Goal: Information Seeking & Learning: Learn about a topic

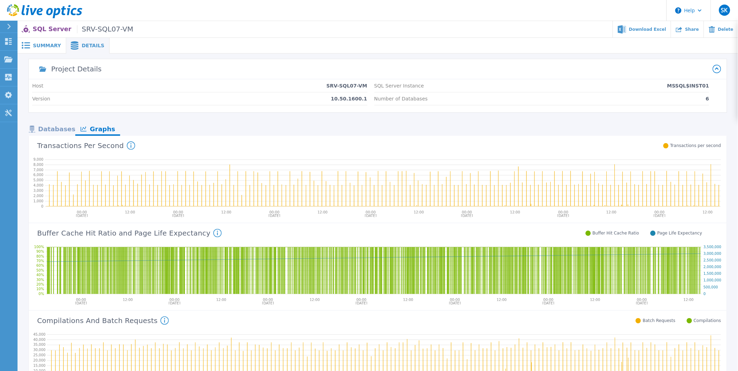
click at [47, 43] on span "Summary" at bounding box center [47, 45] width 28 height 5
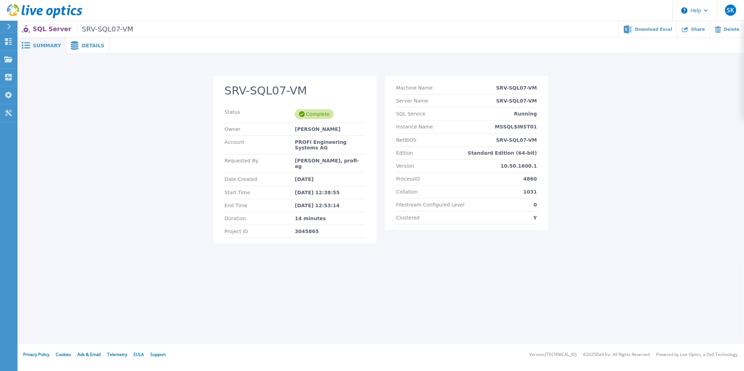
click at [72, 47] on icon at bounding box center [75, 45] width 8 height 8
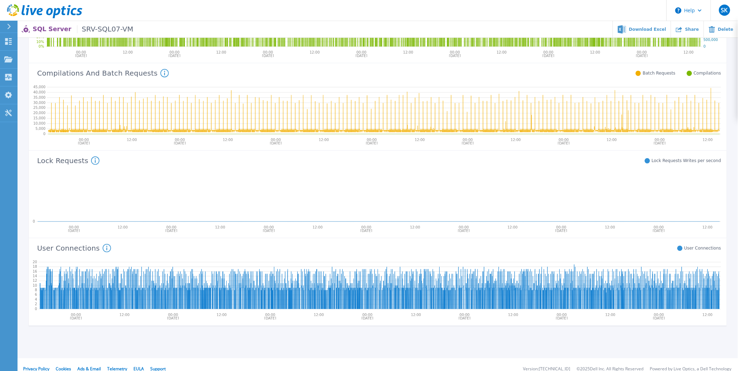
scroll to position [254, 0]
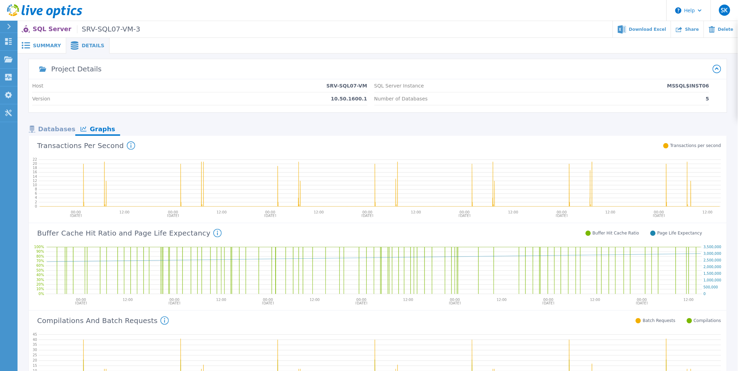
click at [217, 233] on icon at bounding box center [217, 233] width 1 height 5
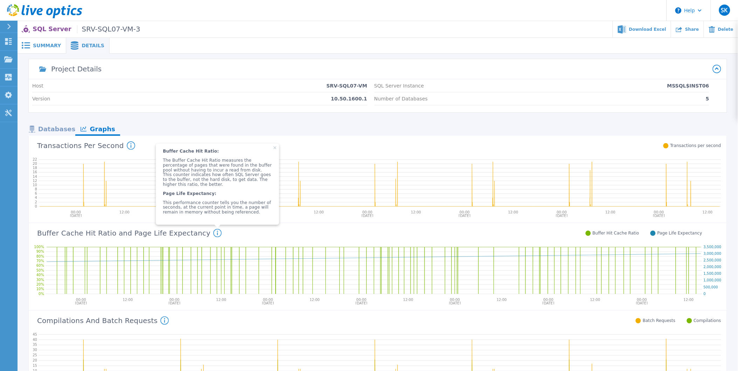
click at [30, 44] on span at bounding box center [25, 45] width 15 height 7
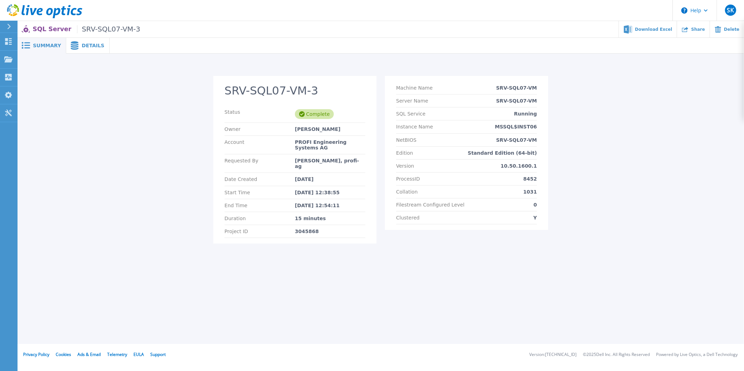
click at [91, 43] on span "Details" at bounding box center [93, 45] width 23 height 5
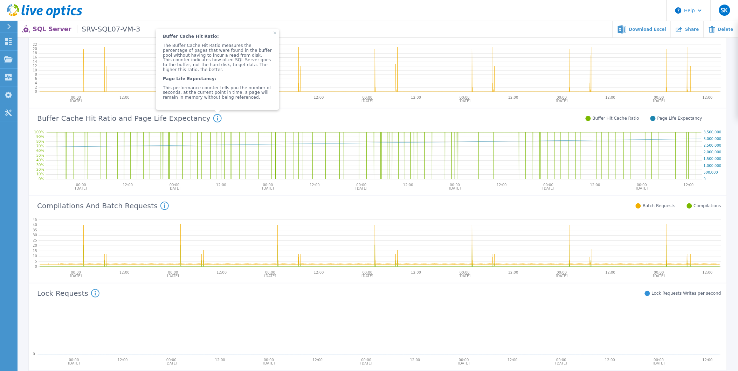
scroll to position [254, 0]
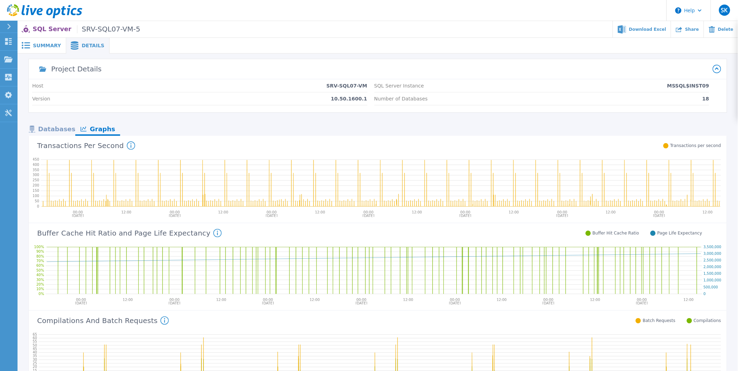
click at [62, 127] on div "Databases" at bounding box center [52, 130] width 47 height 12
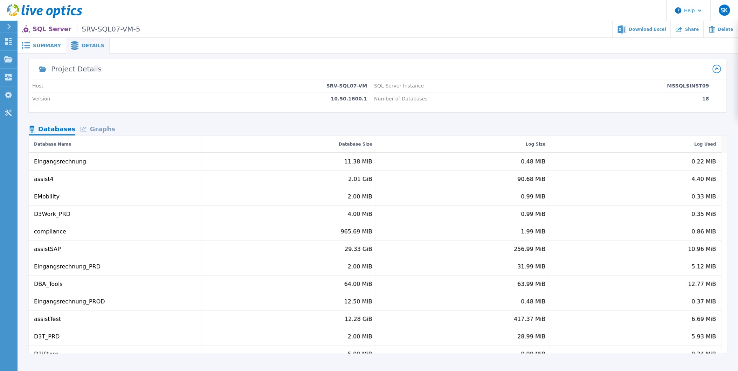
click at [53, 46] on span "Summary" at bounding box center [47, 45] width 28 height 5
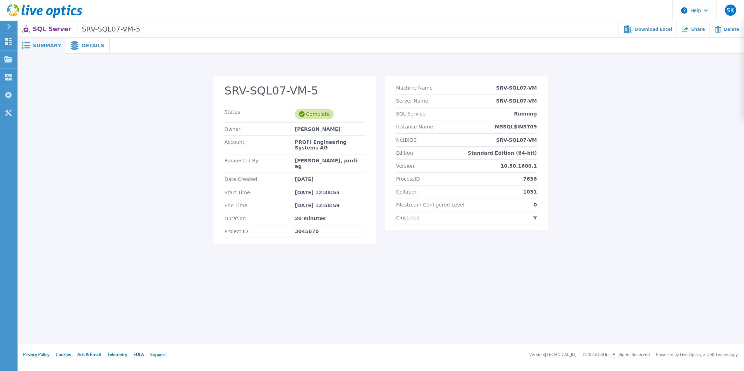
click at [86, 43] on span "Details" at bounding box center [93, 45] width 23 height 5
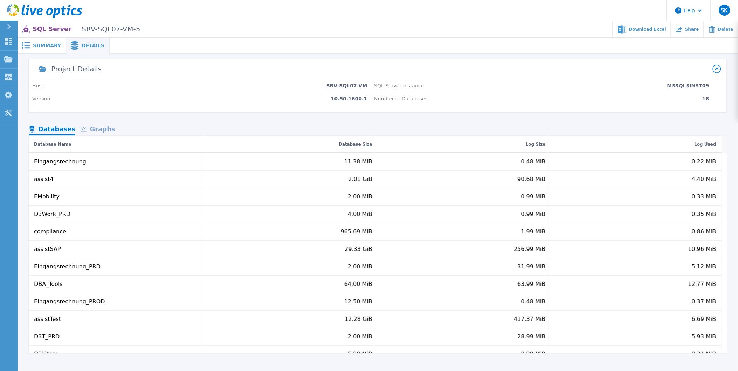
click at [51, 47] on span "Summary" at bounding box center [47, 45] width 28 height 5
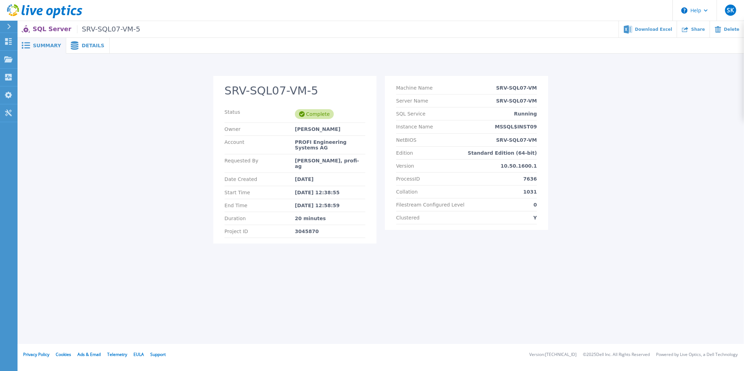
click at [93, 44] on span "Details" at bounding box center [93, 45] width 23 height 5
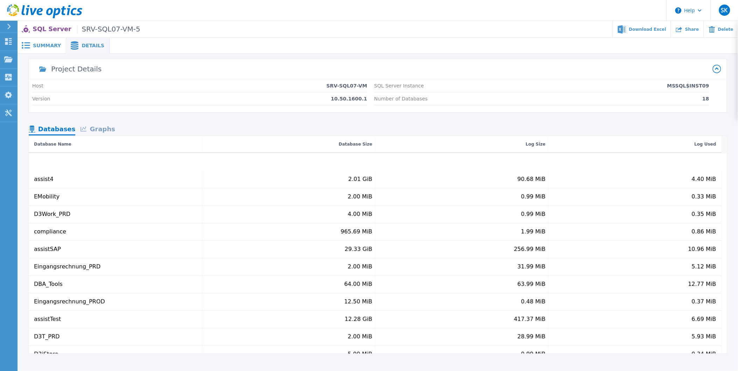
scroll to position [120, 0]
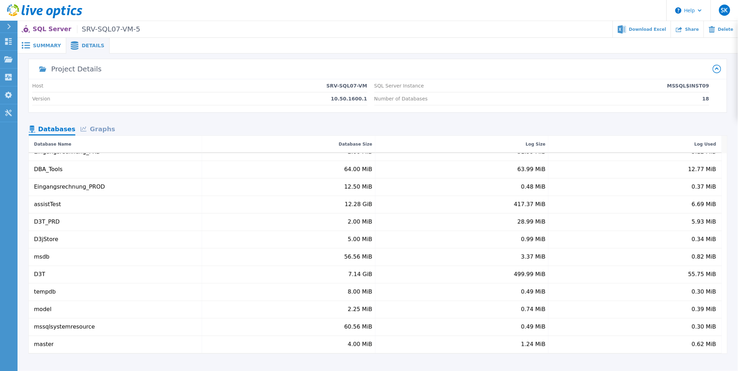
click at [105, 128] on div "Graphs" at bounding box center [97, 130] width 45 height 12
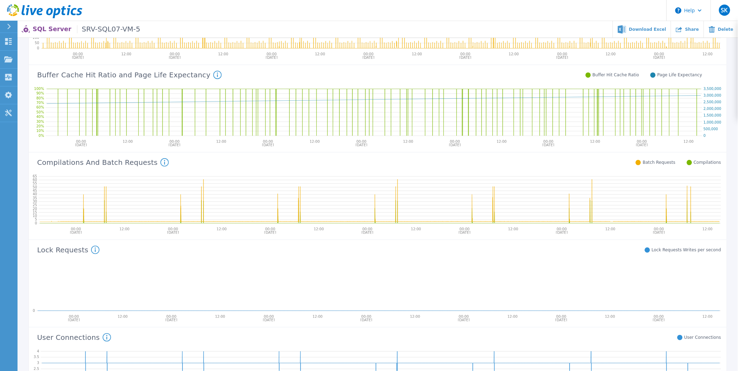
scroll to position [254, 0]
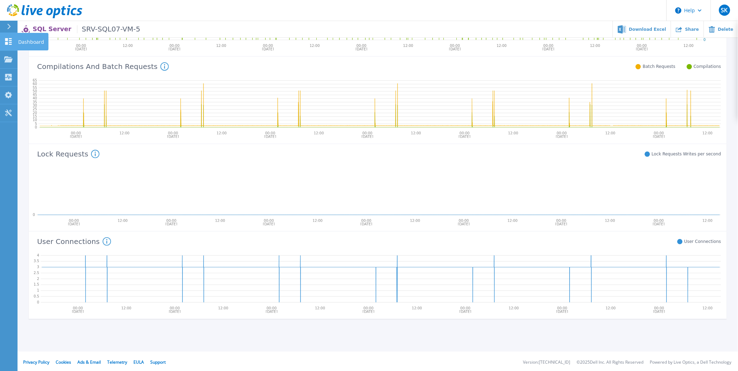
click at [5, 41] on icon at bounding box center [8, 41] width 8 height 7
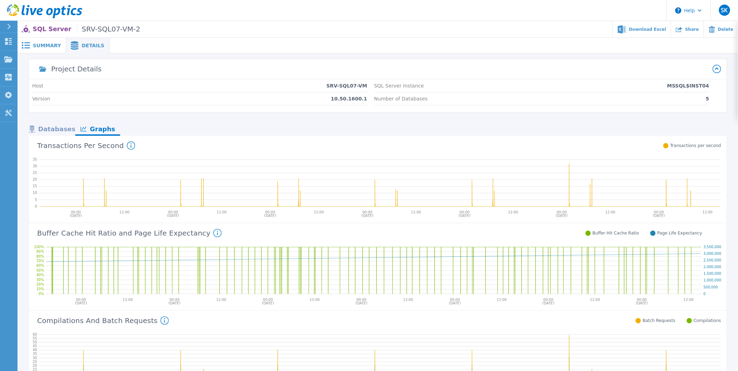
click at [50, 46] on span "Summary" at bounding box center [47, 45] width 28 height 5
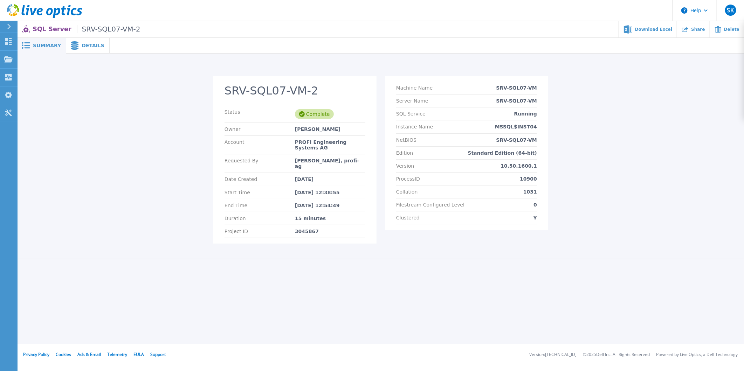
click at [84, 49] on div "Details" at bounding box center [87, 46] width 43 height 16
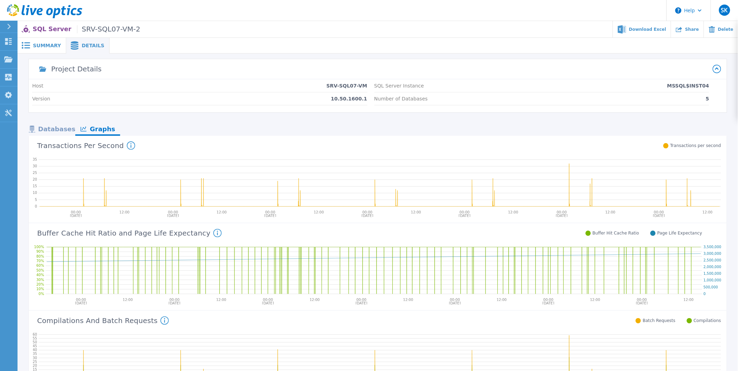
click at [40, 43] on span "Summary" at bounding box center [47, 45] width 28 height 5
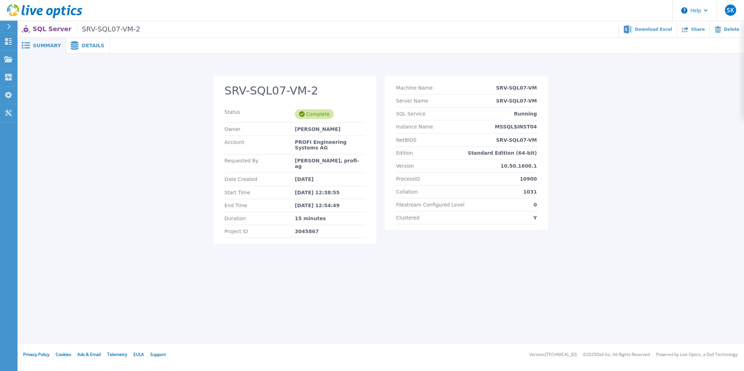
click at [77, 50] on div "Details" at bounding box center [87, 46] width 43 height 16
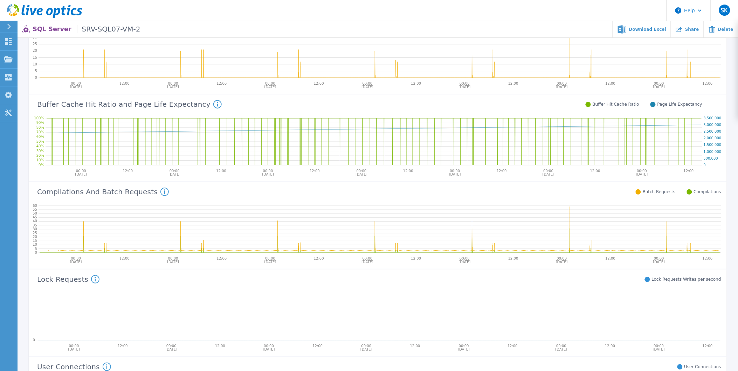
scroll to position [233, 0]
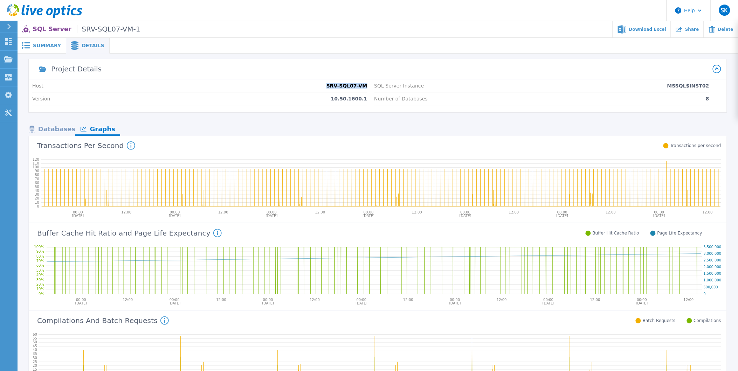
drag, startPoint x: 334, startPoint y: 85, endPoint x: 366, endPoint y: 86, distance: 32.2
click at [366, 86] on p "SRV-SQL07-VM" at bounding box center [346, 86] width 41 height 6
copy p "SRV-SQL07-VM"
click at [47, 131] on div "Databases" at bounding box center [52, 130] width 47 height 12
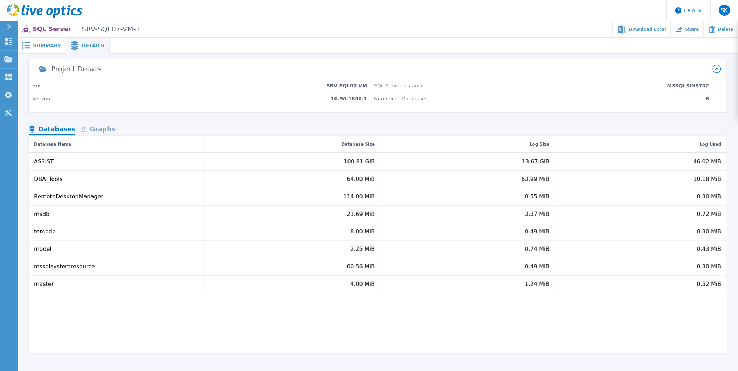
click at [107, 128] on div "Graphs" at bounding box center [97, 130] width 45 height 12
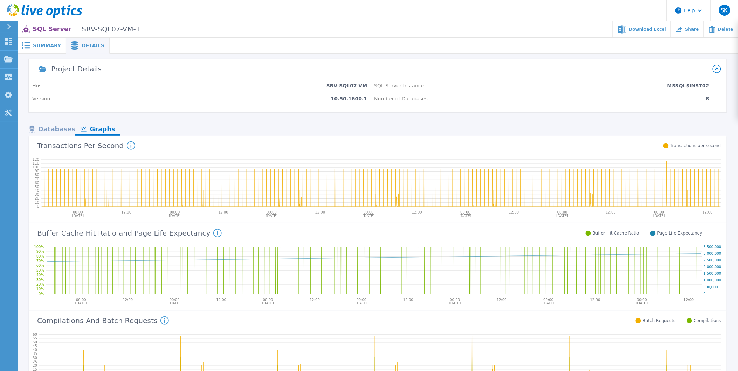
click at [54, 123] on div "Project Details Host SRV-SQL07-VM Version 10.50.1600.1 SQL Server Instance MSSQ…" at bounding box center [378, 316] width 698 height 514
click at [53, 126] on div "Databases" at bounding box center [52, 130] width 47 height 12
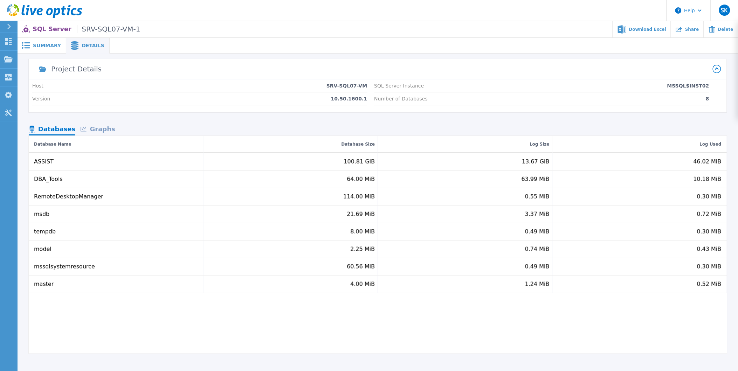
click at [46, 46] on span "Summary" at bounding box center [47, 45] width 28 height 5
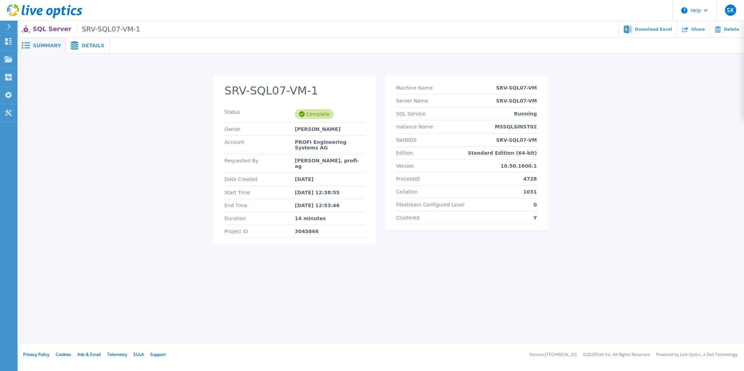
click at [48, 41] on div "Summary" at bounding box center [42, 46] width 49 height 16
click at [88, 48] on div "Details" at bounding box center [87, 46] width 43 height 16
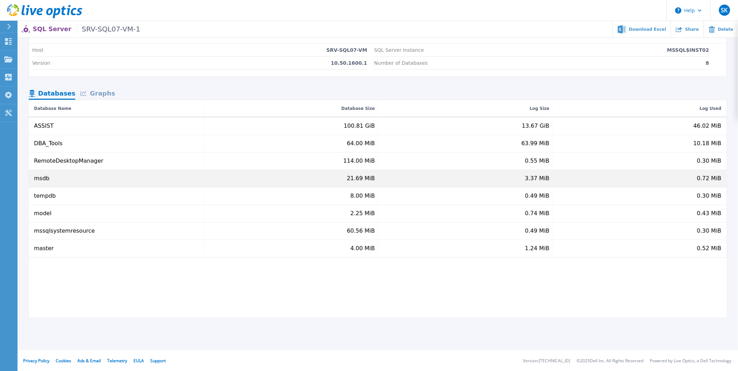
scroll to position [36, 0]
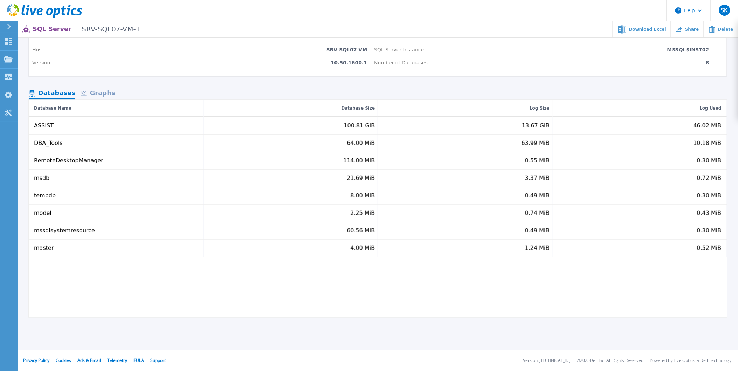
click at [101, 92] on div "Graphs" at bounding box center [97, 94] width 45 height 12
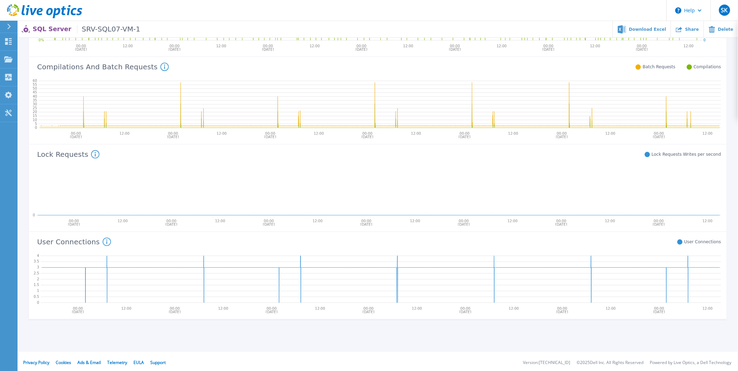
scroll to position [254, 0]
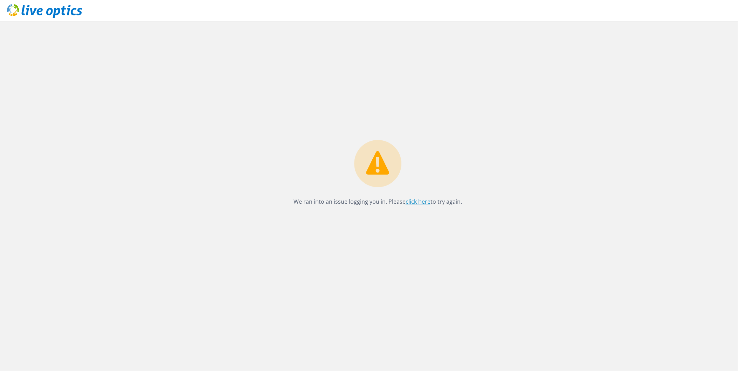
click at [423, 202] on link "click here" at bounding box center [417, 202] width 25 height 8
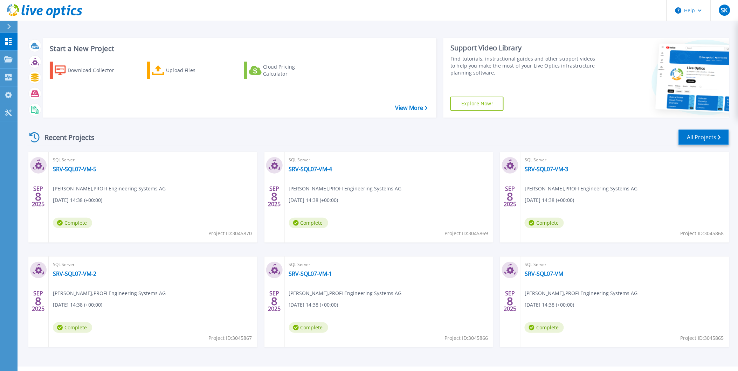
click at [712, 138] on link "All Projects" at bounding box center [703, 138] width 51 height 16
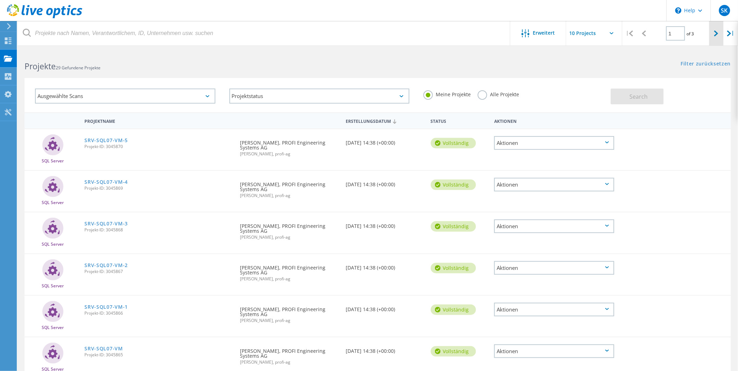
click at [713, 33] on div at bounding box center [716, 33] width 14 height 25
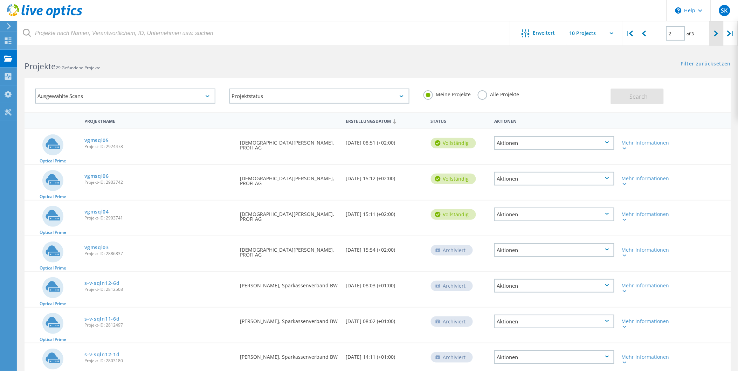
click at [715, 35] on icon at bounding box center [716, 33] width 4 height 6
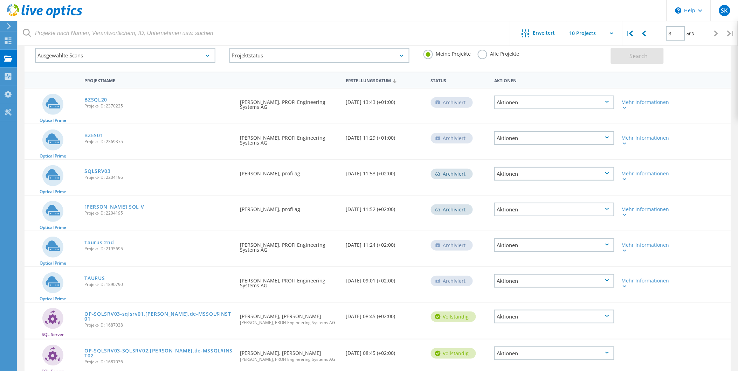
scroll to position [106, 0]
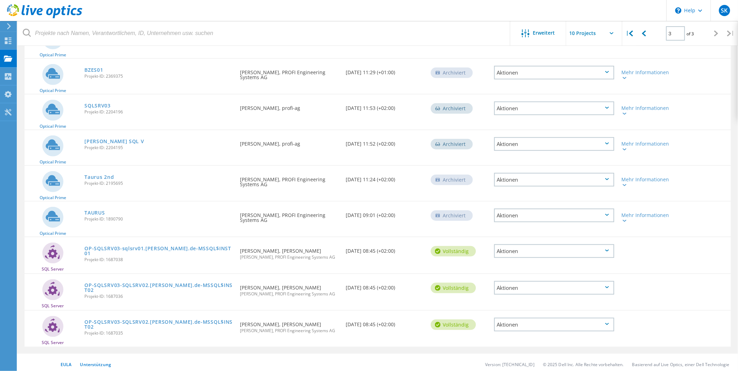
click at [529, 248] on div "Aktionen" at bounding box center [554, 251] width 120 height 14
click at [645, 256] on div "SQL Server OP-SQLSRV03-sqlsrv01.engelhorn.de-MSSQL$INST01 Projekt-ID: 1687038 A…" at bounding box center [378, 255] width 706 height 36
click at [626, 220] on icon at bounding box center [624, 221] width 4 height 2
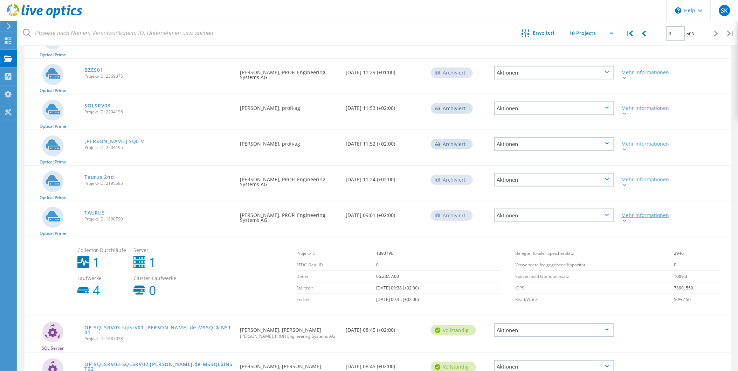
click at [626, 220] on icon at bounding box center [624, 221] width 4 height 2
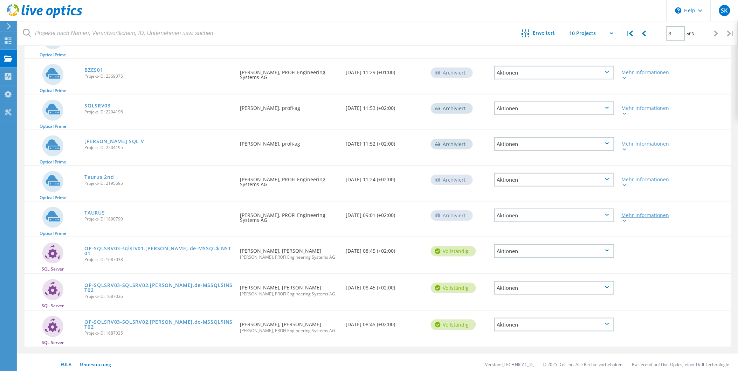
click at [626, 220] on icon at bounding box center [624, 221] width 4 height 2
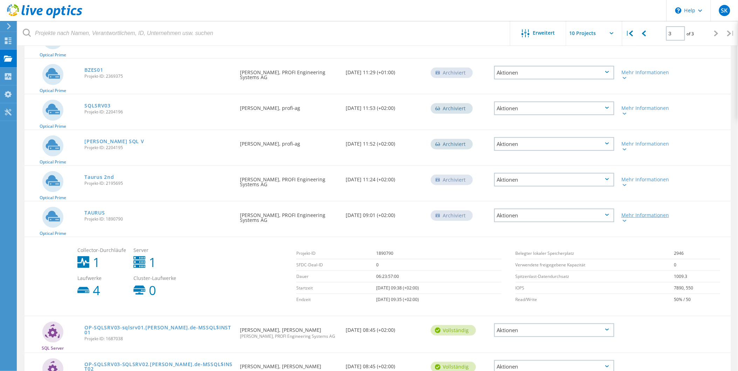
click at [626, 220] on icon at bounding box center [624, 221] width 4 height 2
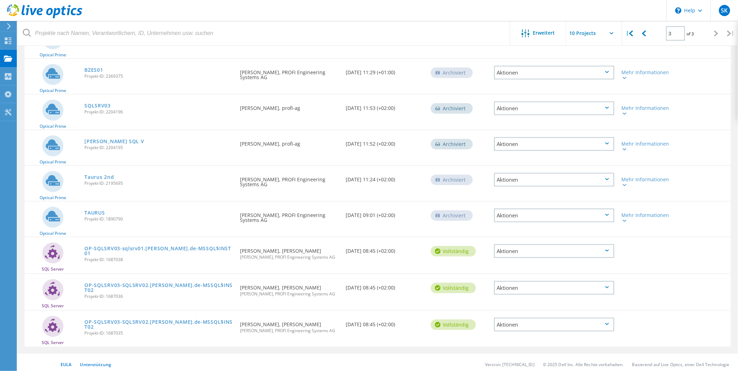
click at [567, 250] on div "Aktionen" at bounding box center [554, 251] width 120 height 14
click at [644, 247] on div at bounding box center [646, 246] width 56 height 18
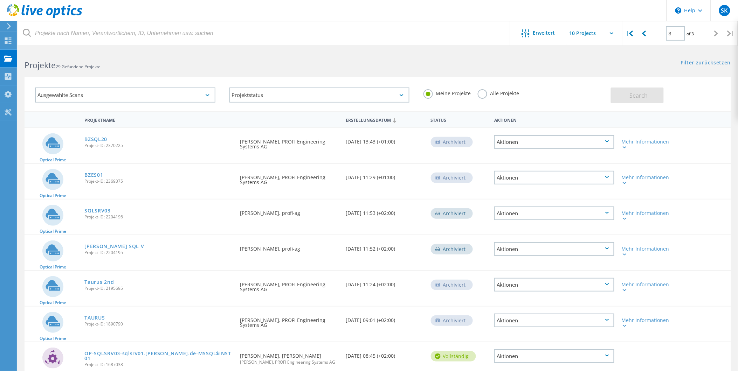
scroll to position [0, 0]
click at [644, 33] on icon at bounding box center [644, 33] width 4 height 6
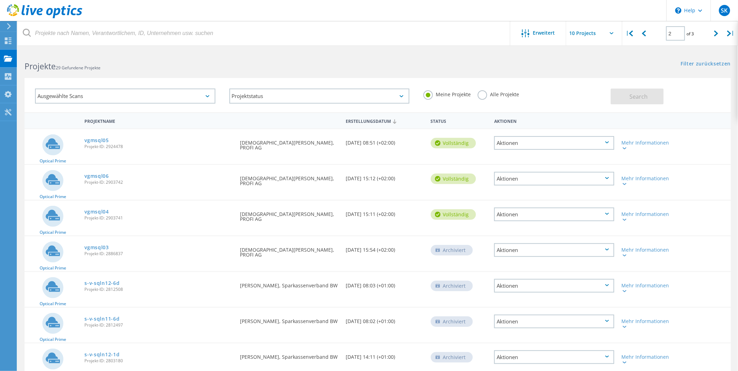
click at [609, 140] on div "Aktionen" at bounding box center [554, 143] width 120 height 14
click at [254, 155] on div "Angefordert durch Christian Lesjak, PROFI AG" at bounding box center [289, 146] width 106 height 35
click at [644, 37] on div at bounding box center [643, 33] width 14 height 25
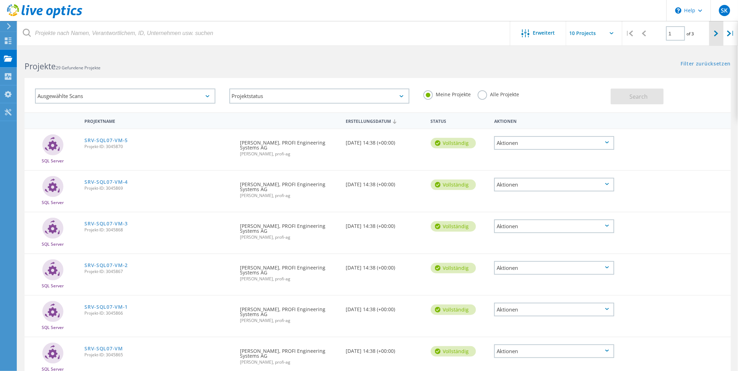
click at [718, 35] on div at bounding box center [716, 33] width 14 height 25
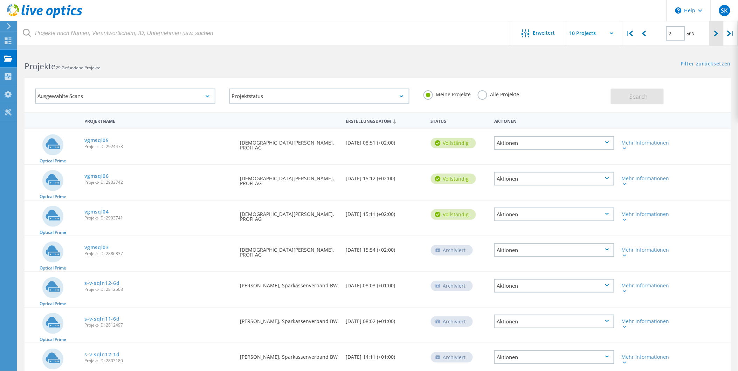
click at [718, 35] on div at bounding box center [716, 33] width 14 height 25
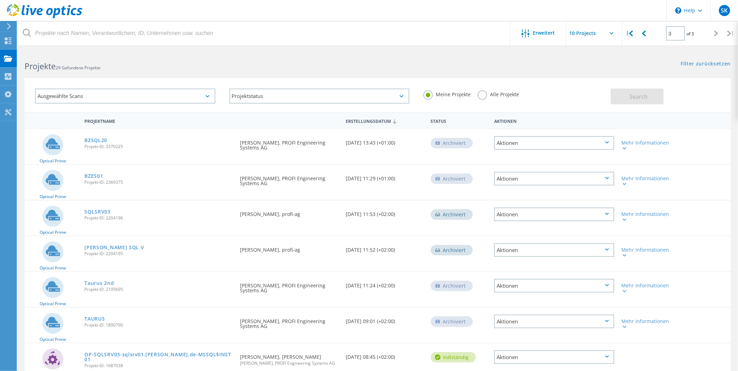
click at [718, 35] on div at bounding box center [716, 33] width 14 height 25
click at [646, 34] on icon at bounding box center [644, 33] width 4 height 6
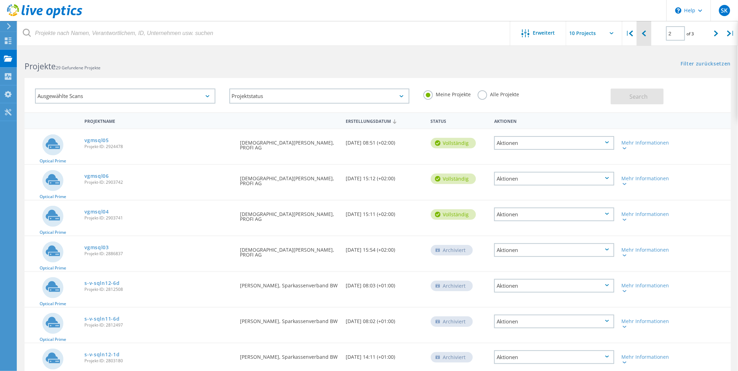
click at [646, 34] on icon at bounding box center [644, 33] width 4 height 6
type input "1"
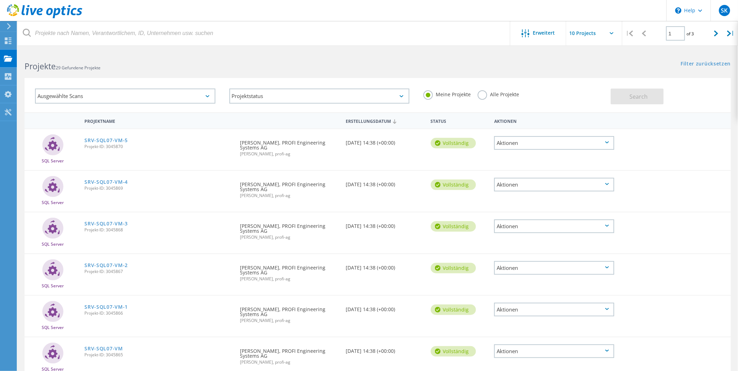
click at [646, 34] on icon at bounding box center [644, 33] width 4 height 6
click at [20, 40] on div "Instrumententafel" at bounding box center [41, 40] width 43 height 5
click at [10, 27] on icon at bounding box center [8, 26] width 5 height 6
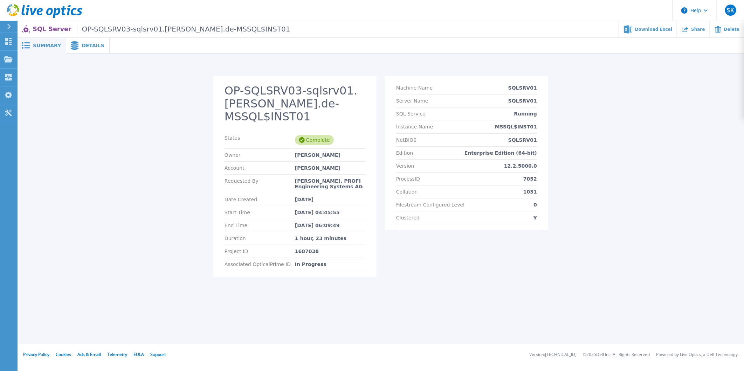
click at [83, 44] on span "Details" at bounding box center [93, 45] width 23 height 5
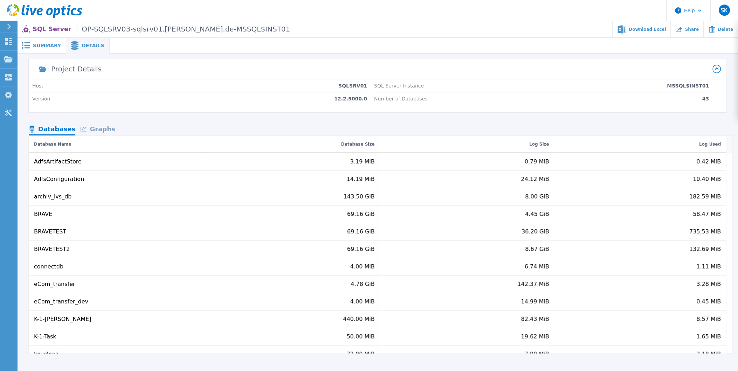
click at [99, 130] on div "Graphs" at bounding box center [97, 130] width 45 height 12
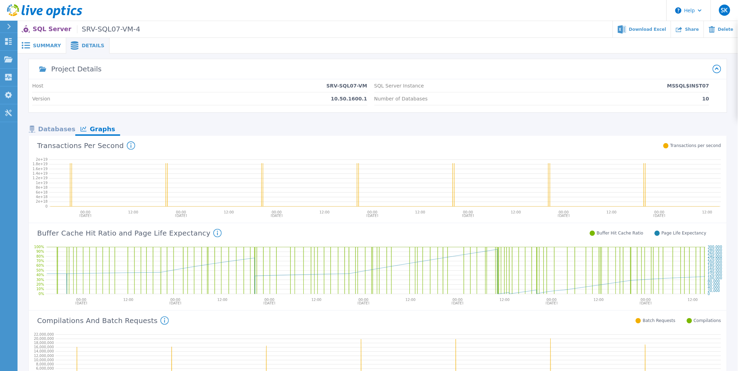
click at [34, 45] on span "Summary" at bounding box center [47, 45] width 28 height 5
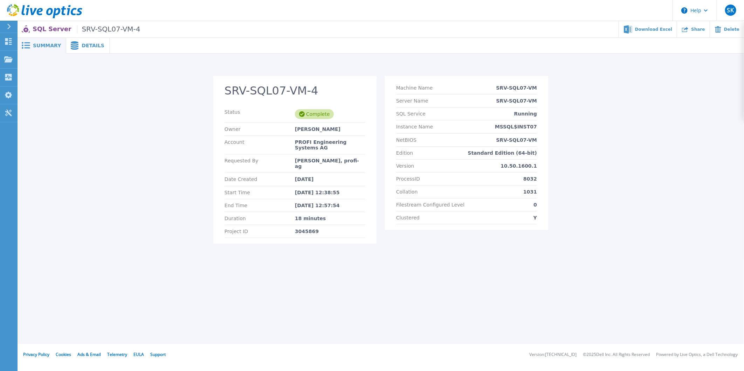
click at [83, 43] on span "Details" at bounding box center [93, 45] width 23 height 5
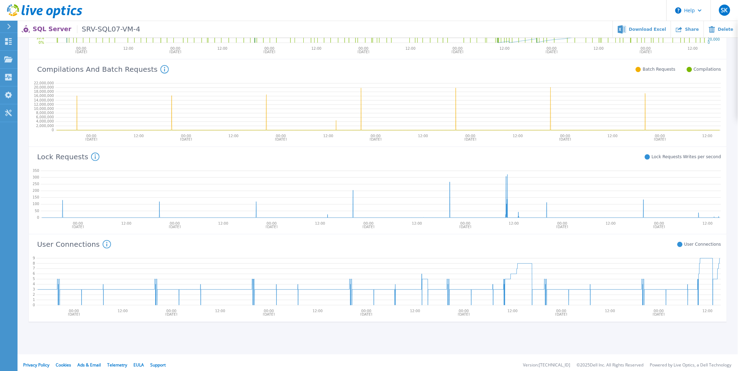
scroll to position [254, 0]
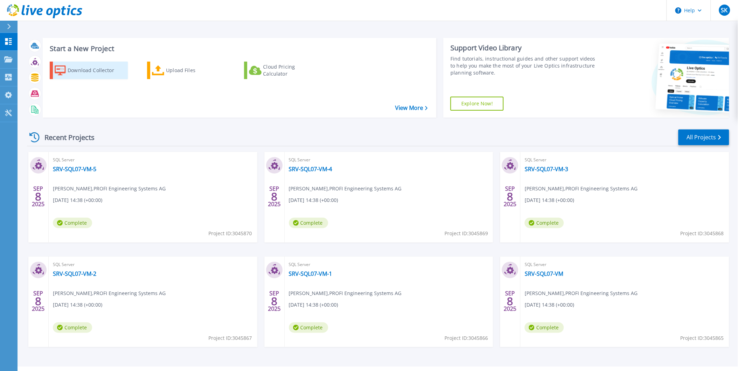
click at [96, 69] on div "Download Collector" at bounding box center [96, 70] width 56 height 14
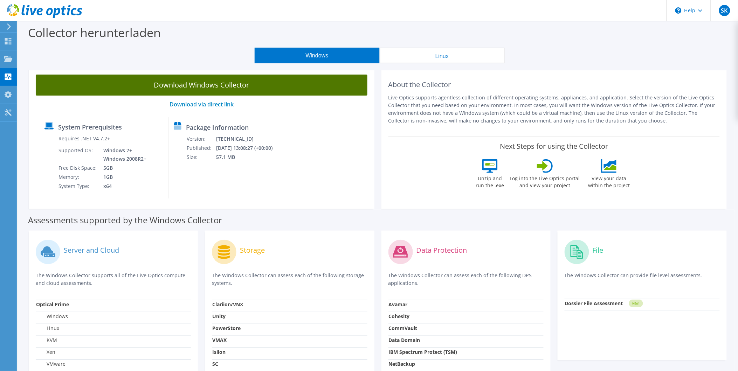
click at [169, 84] on link "Download Windows Collector" at bounding box center [202, 85] width 332 height 21
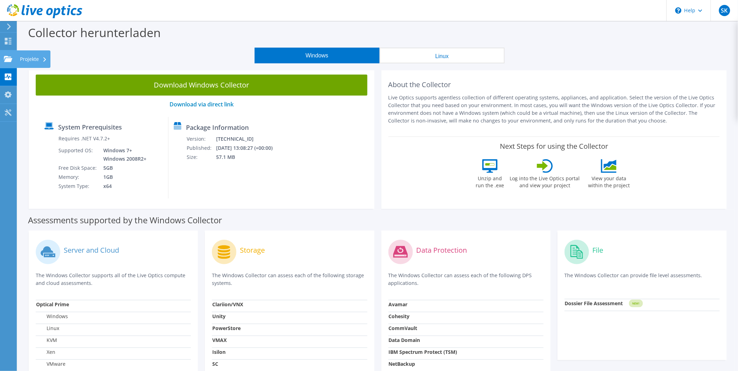
click at [8, 60] on use at bounding box center [8, 59] width 8 height 6
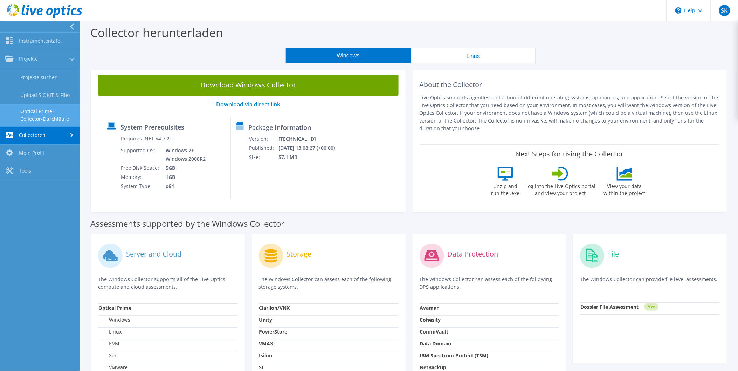
click at [61, 120] on link "Optical Prime-Collector-Durchläufe" at bounding box center [40, 115] width 80 height 22
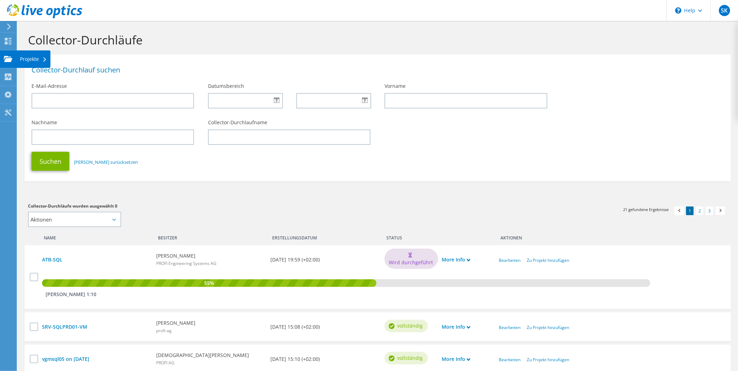
click at [40, 57] on div "Projekte" at bounding box center [33, 59] width 34 height 18
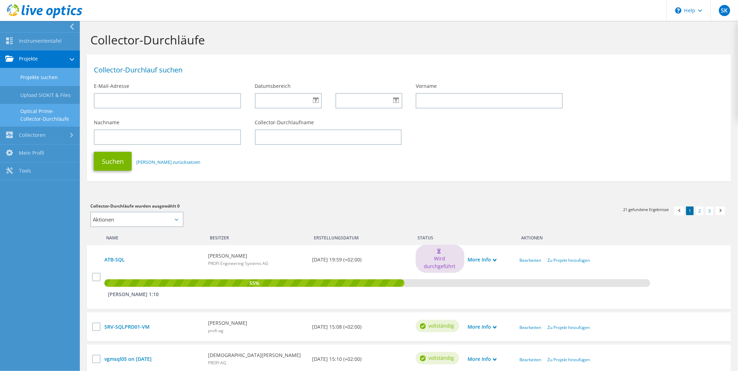
click at [47, 72] on link "Projekte suchen" at bounding box center [40, 77] width 80 height 18
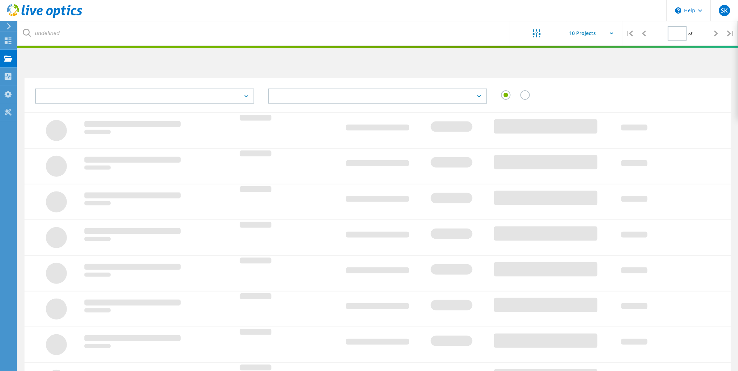
type input "1"
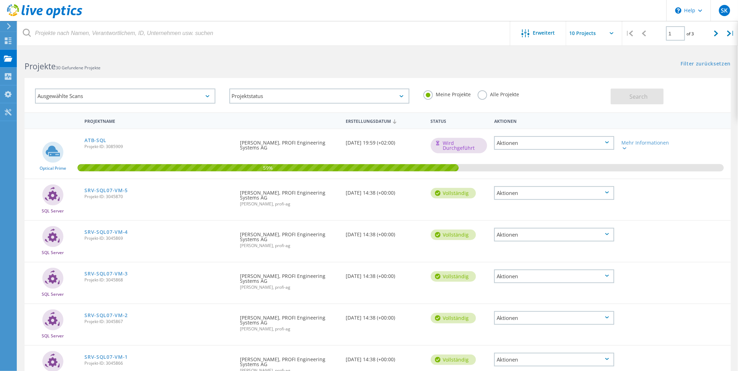
click at [182, 96] on div "Ausgewählte Scans" at bounding box center [125, 96] width 180 height 15
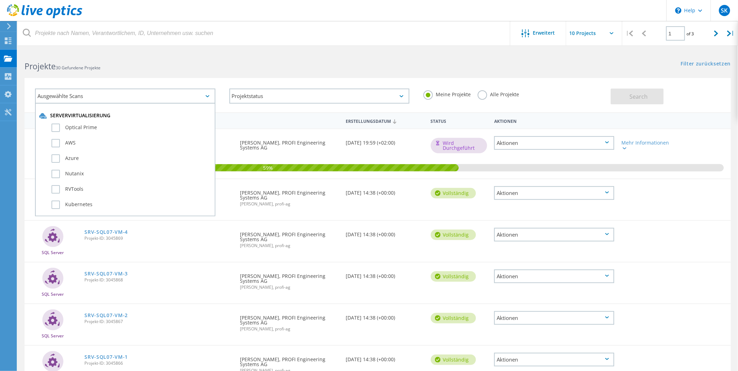
click at [182, 96] on div "Ausgewählte Scans" at bounding box center [125, 96] width 180 height 15
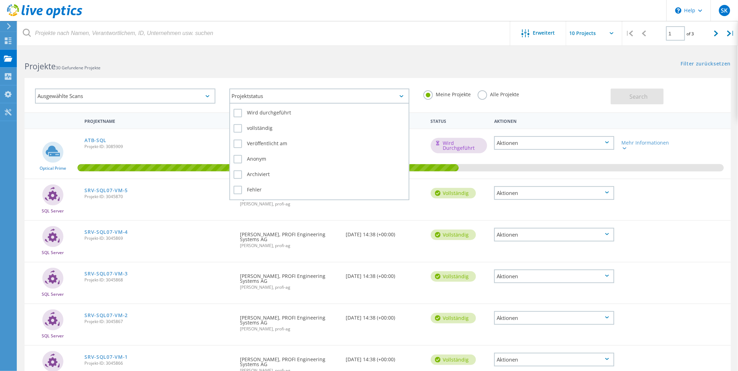
click at [267, 96] on div "Projektstatus" at bounding box center [319, 96] width 180 height 15
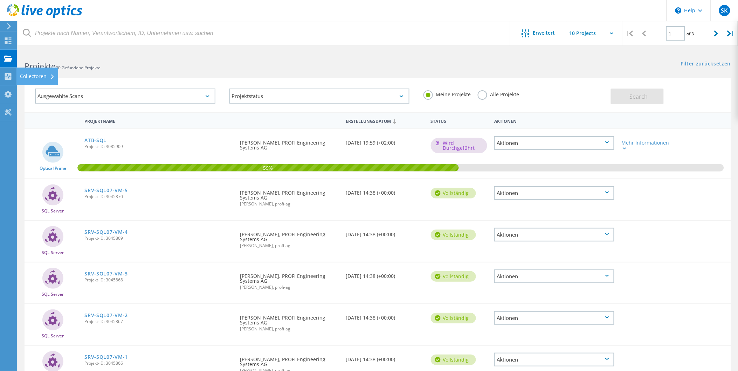
click at [22, 78] on div "Collectoren" at bounding box center [37, 76] width 35 height 5
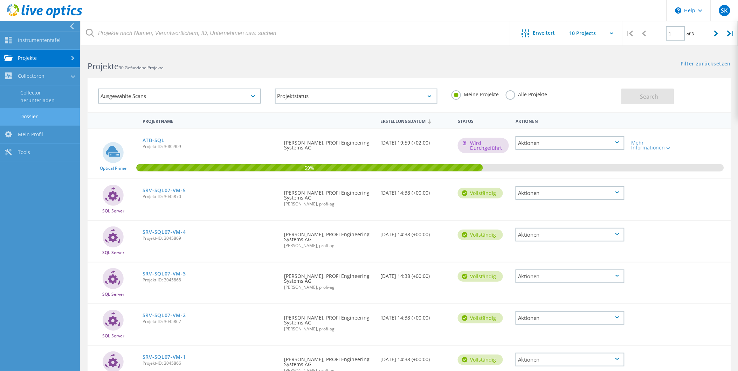
click at [40, 116] on link "Dossier" at bounding box center [40, 117] width 80 height 18
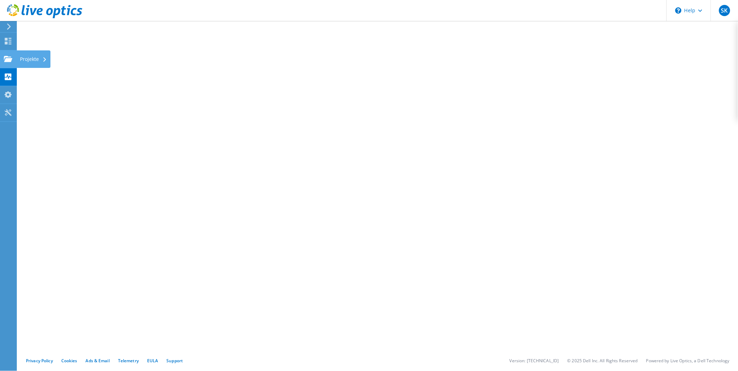
click at [22, 59] on div "Projekte" at bounding box center [33, 59] width 34 height 18
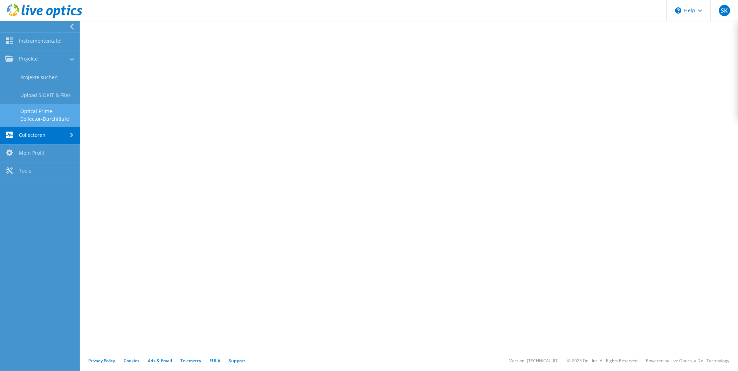
click at [31, 114] on link "Optical Prime-Collector-Durchläufe" at bounding box center [40, 115] width 80 height 22
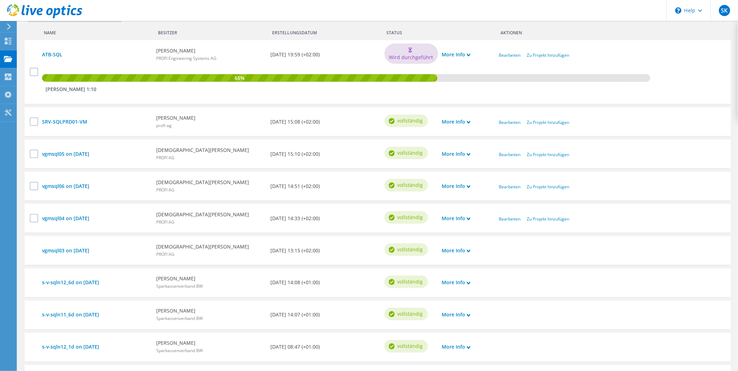
scroll to position [233, 0]
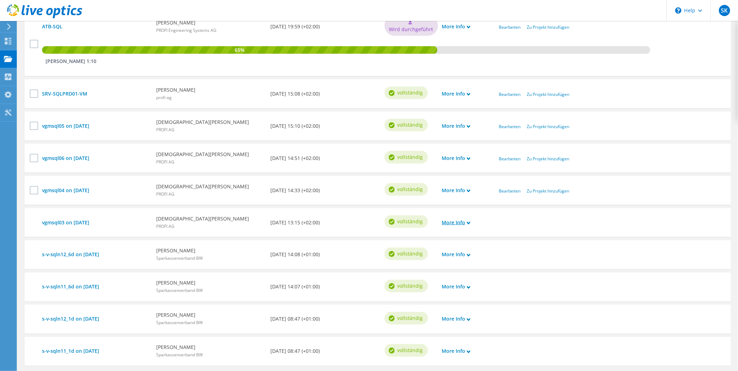
click at [463, 222] on link "More Info" at bounding box center [455, 223] width 29 height 8
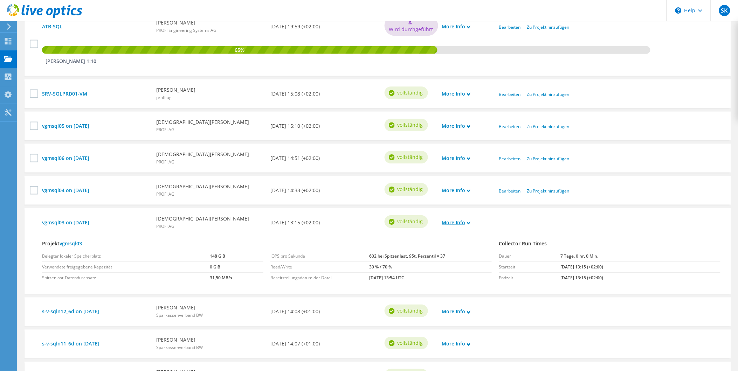
click at [463, 222] on link "More Info" at bounding box center [455, 223] width 29 height 8
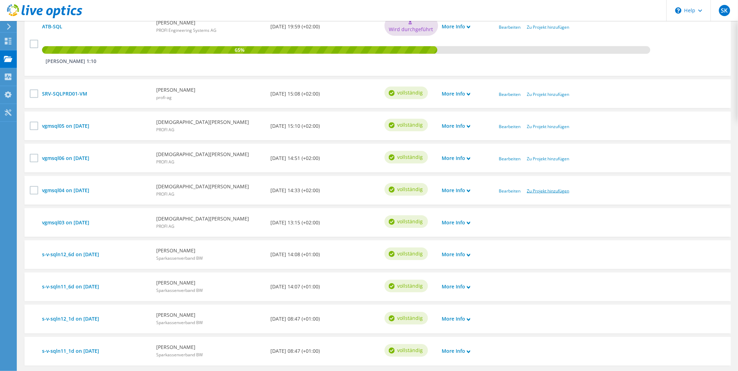
click at [546, 189] on link "Zu Projekt hinzufügen" at bounding box center [548, 191] width 42 height 6
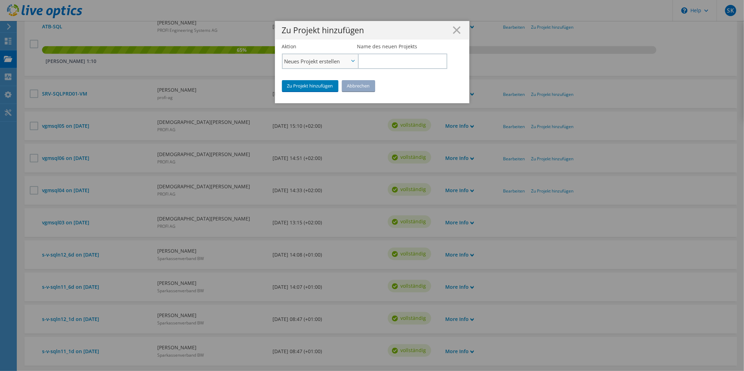
click at [347, 57] on span "Neues Projekt erstellen" at bounding box center [320, 61] width 75 height 14
click at [348, 78] on li "Zu vorhandenem Projekt hinzufügen" at bounding box center [320, 81] width 75 height 8
click at [371, 65] on input "Vorhandenes Projekt auswählen" at bounding box center [402, 61] width 90 height 15
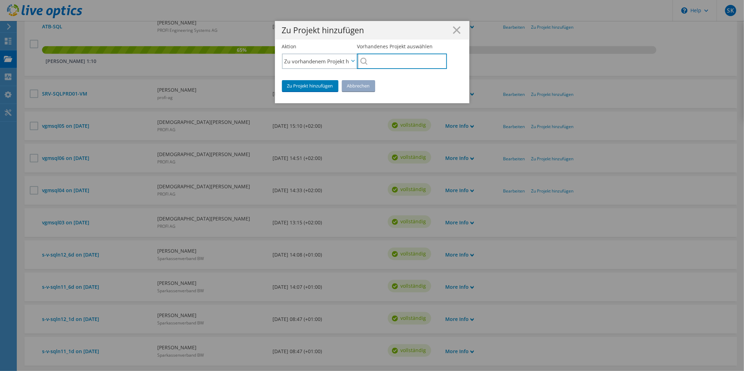
click at [365, 63] on input "Vorhandenes Projekt auswählen" at bounding box center [402, 61] width 90 height 15
click at [358, 62] on div at bounding box center [402, 61] width 90 height 15
click at [373, 62] on input "Vorhandenes Projekt auswählen" at bounding box center [402, 61] width 90 height 15
type input "vg"
click at [418, 48] on label "Vorhandenes Projekt auswählen" at bounding box center [395, 46] width 76 height 7
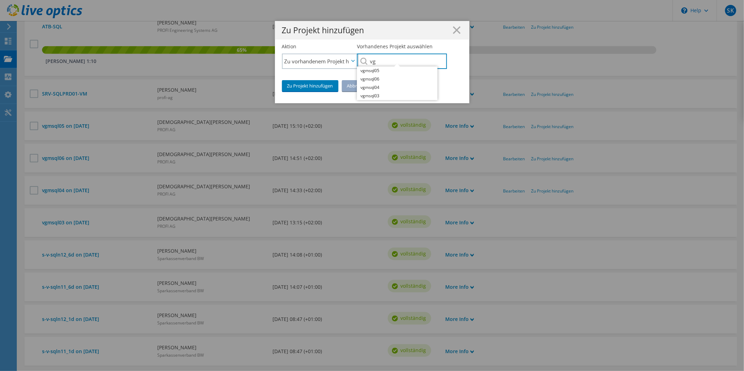
click at [418, 54] on input "vg" at bounding box center [402, 61] width 90 height 15
click at [455, 68] on fieldset "Aktion Neues Projekt erstellen Zu vorhandenem Projekt hinzufügen Zu vorhandenem…" at bounding box center [372, 58] width 180 height 30
click at [354, 89] on link "Abbrechen" at bounding box center [358, 85] width 33 height 11
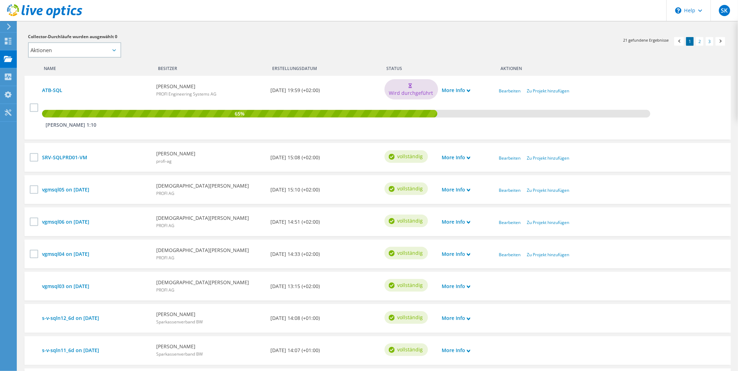
scroll to position [194, 0]
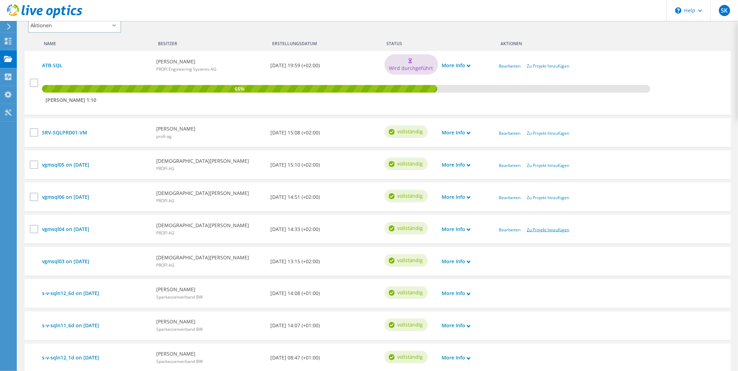
click at [548, 228] on link "Zu Projekt hinzufügen" at bounding box center [548, 230] width 42 height 6
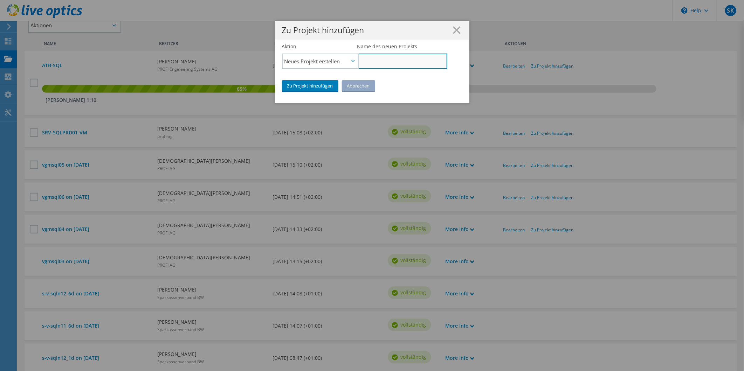
click at [377, 63] on input "Name des neuen Projekts" at bounding box center [402, 61] width 90 height 15
drag, startPoint x: 382, startPoint y: 61, endPoint x: 394, endPoint y: 61, distance: 11.9
click at [394, 61] on input "Gutenberg RZ" at bounding box center [402, 61] width 90 height 15
click at [402, 61] on input "Gutenberg RZ" at bounding box center [402, 61] width 90 height 15
type input "Gutenberg RZ"
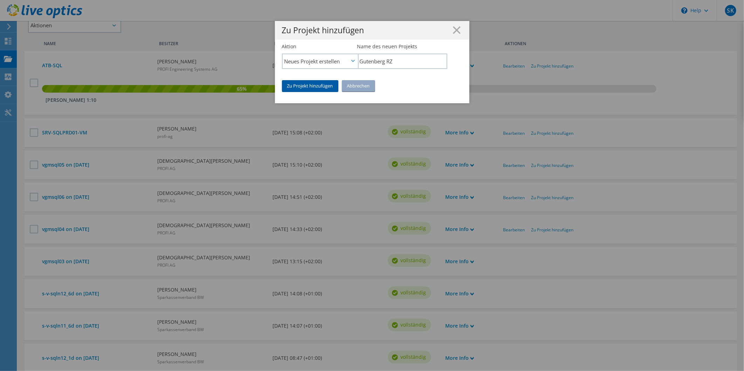
click at [323, 83] on link "Zu Projekt hinzufügen" at bounding box center [310, 85] width 56 height 11
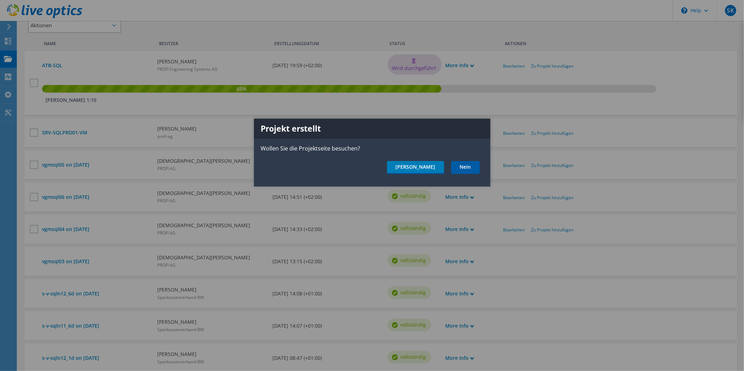
click at [471, 169] on link "Nein" at bounding box center [465, 167] width 29 height 13
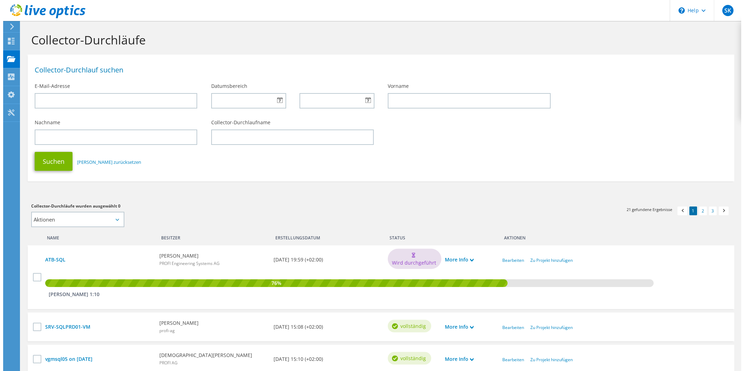
scroll to position [194, 0]
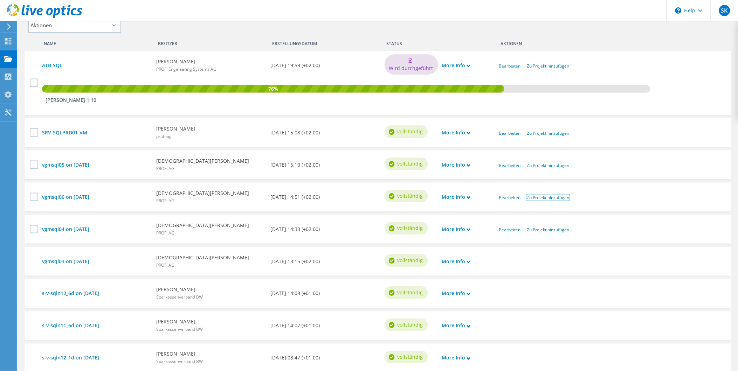
click at [543, 195] on link "Zu Projekt hinzufügen" at bounding box center [548, 198] width 42 height 6
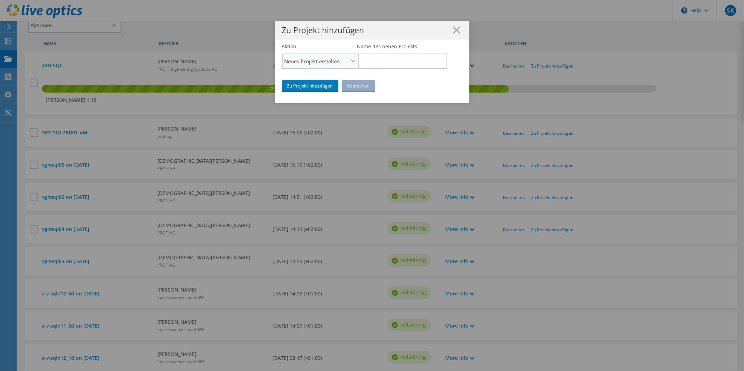
click at [342, 64] on span "Neues Projekt erstellen" at bounding box center [316, 61] width 65 height 8
click at [326, 78] on li "Zu vorhandenem Projekt hinzufügen" at bounding box center [320, 81] width 75 height 8
click at [373, 63] on input "Vorhandenes Projekt auswählen" at bounding box center [402, 61] width 90 height 15
click at [372, 71] on li "Gutenberg RZ" at bounding box center [397, 71] width 81 height 8
type input "Gutenberg RZ"
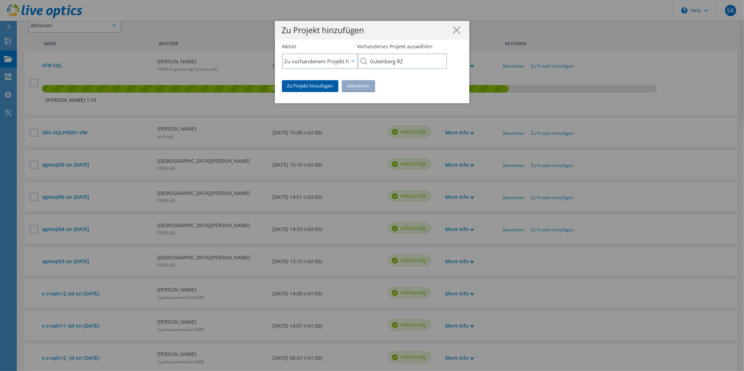
click at [322, 83] on link "Zu Projekt hinzufügen" at bounding box center [310, 85] width 56 height 11
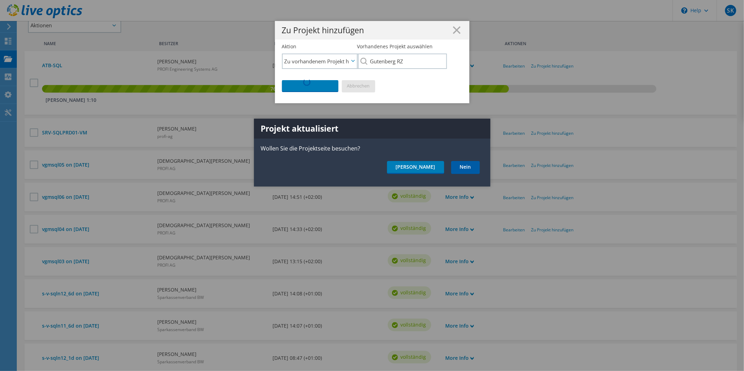
click at [468, 166] on link "Nein" at bounding box center [465, 167] width 29 height 13
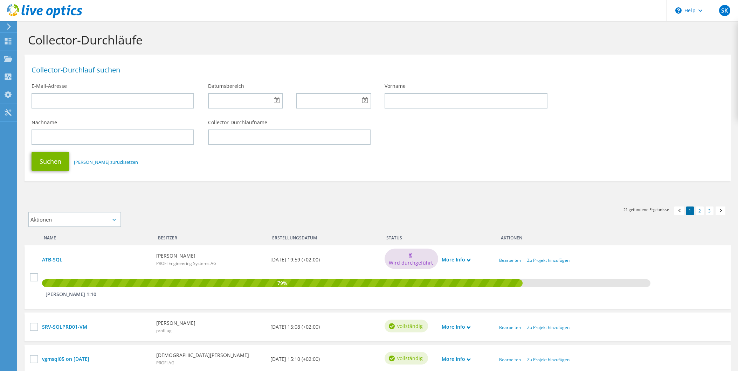
scroll to position [194, 0]
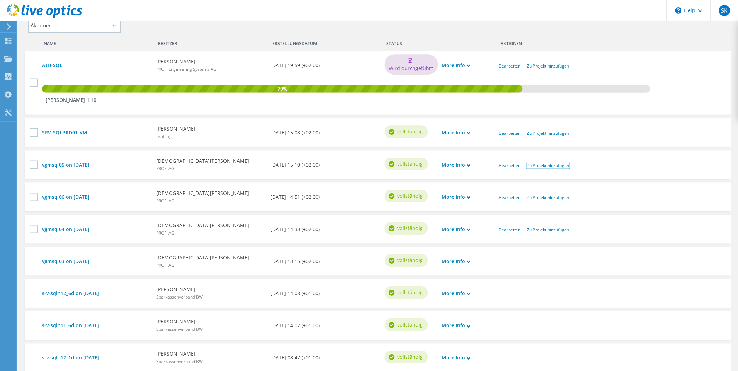
click at [545, 163] on link "Zu Projekt hinzufügen" at bounding box center [548, 165] width 42 height 6
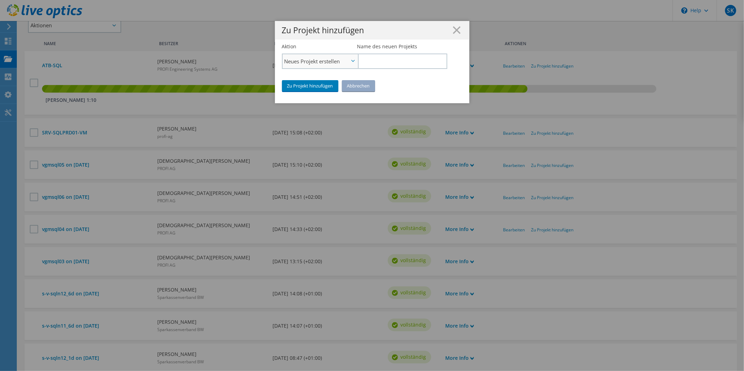
click at [337, 62] on span "Neues Projekt erstellen" at bounding box center [316, 61] width 65 height 8
click at [327, 77] on li "Zu vorhandenem Projekt hinzufügen" at bounding box center [320, 81] width 75 height 8
click at [382, 59] on input "Vorhandenes Projekt auswählen" at bounding box center [402, 61] width 90 height 15
click at [380, 71] on li "Gutenberg RZ" at bounding box center [397, 71] width 81 height 8
type input "Gutenberg RZ"
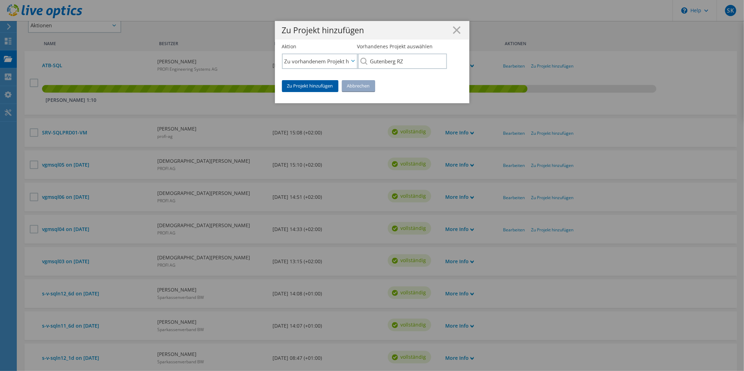
click at [319, 85] on link "Zu Projekt hinzufügen" at bounding box center [310, 85] width 56 height 11
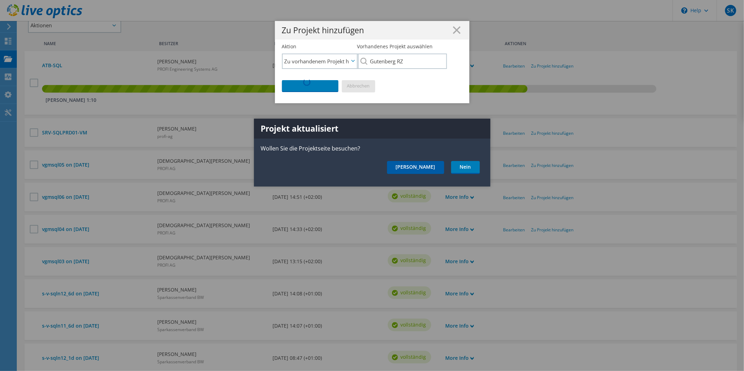
click at [440, 167] on link "[PERSON_NAME]" at bounding box center [415, 167] width 57 height 13
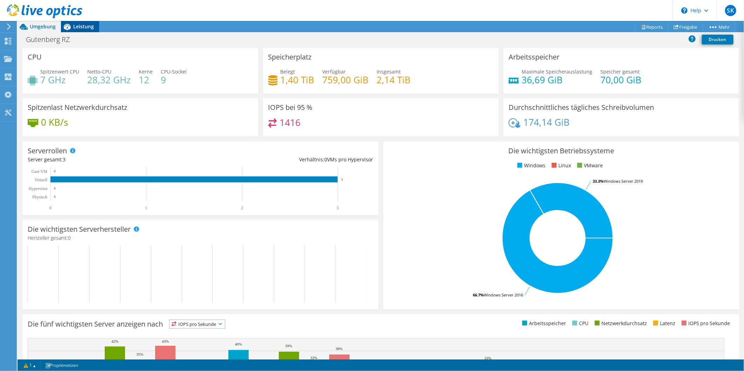
click at [88, 25] on span "Leistung" at bounding box center [83, 26] width 21 height 7
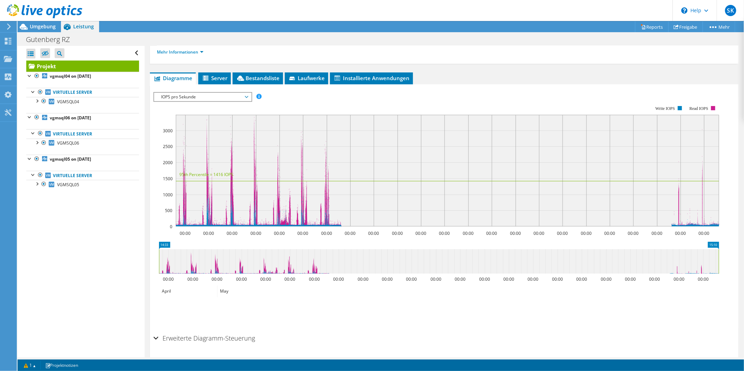
scroll to position [117, 0]
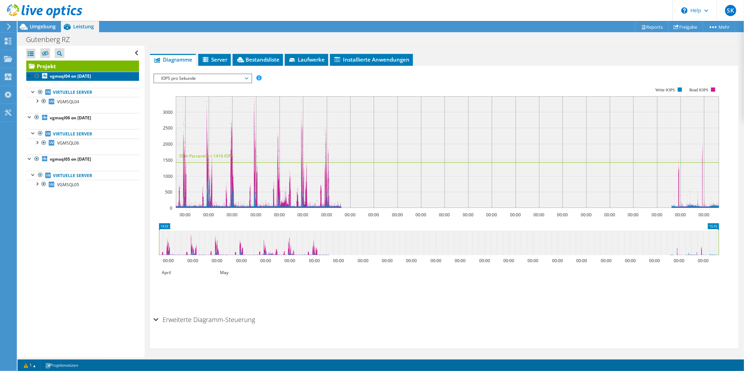
click at [74, 78] on b "vgmsql04 on 5/19/2025" at bounding box center [70, 76] width 41 height 6
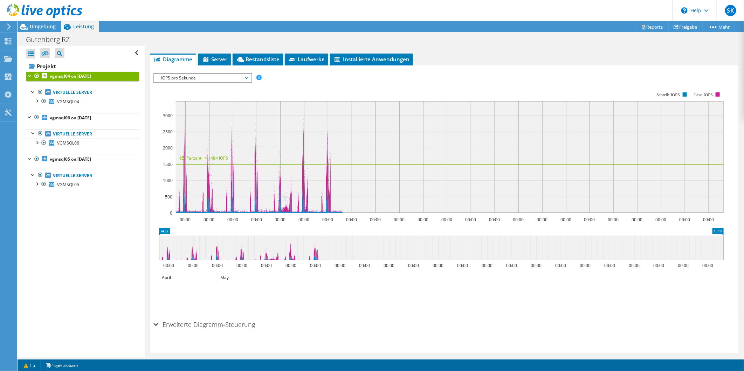
scroll to position [0, 0]
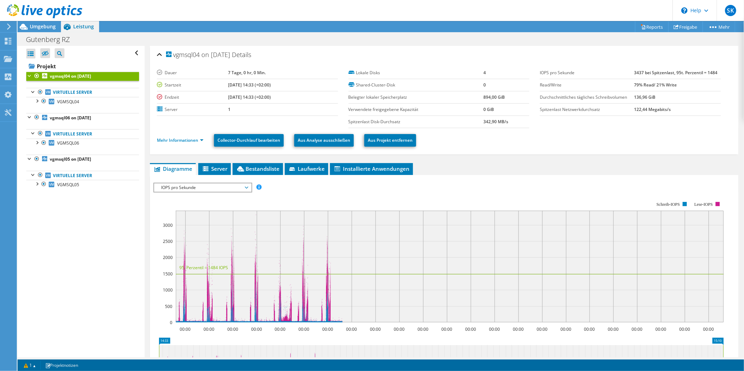
click at [29, 75] on div at bounding box center [29, 75] width 7 height 7
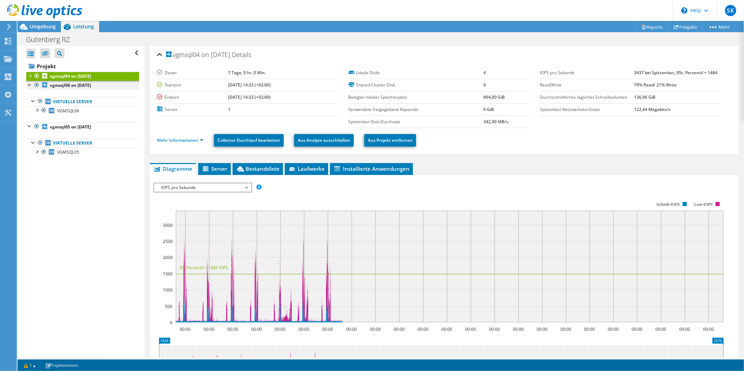
click at [30, 84] on div at bounding box center [29, 84] width 7 height 7
click at [29, 95] on div at bounding box center [29, 93] width 7 height 7
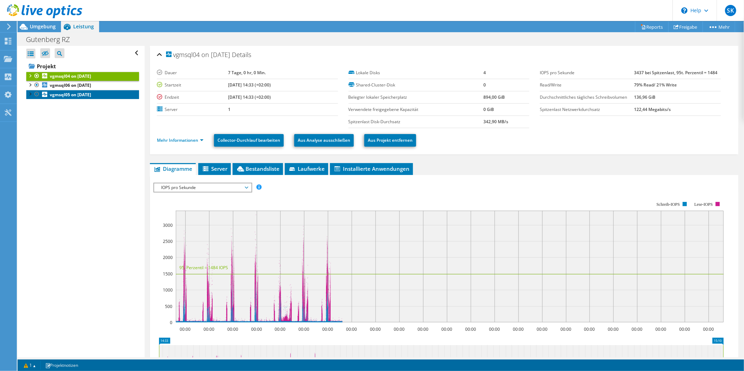
click at [70, 96] on b "vgmsql05 on 6/4/2025" at bounding box center [70, 95] width 41 height 6
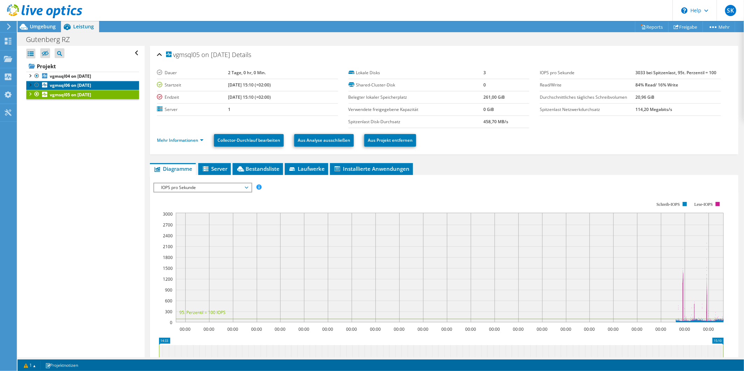
click at [77, 88] on b "vgmsql06 on 5/19/2025" at bounding box center [70, 85] width 41 height 6
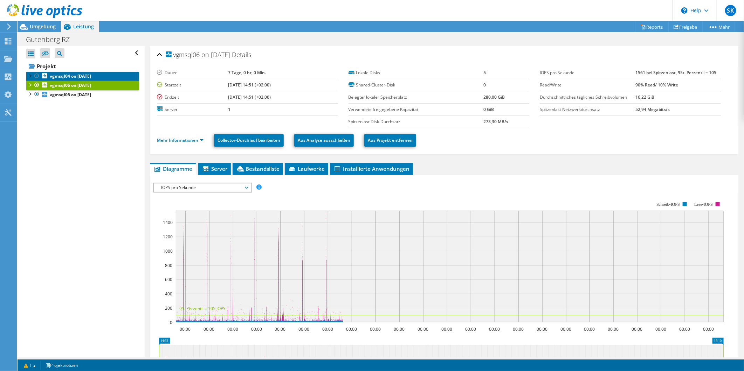
click at [81, 76] on b "vgmsql04 on 5/19/2025" at bounding box center [70, 76] width 41 height 6
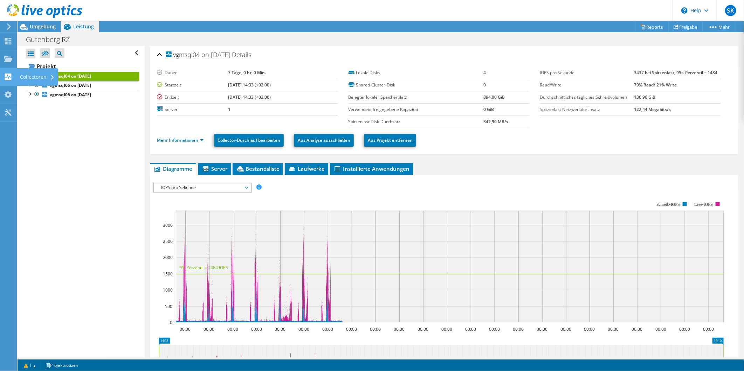
click at [28, 76] on div "Collectoren" at bounding box center [37, 77] width 42 height 18
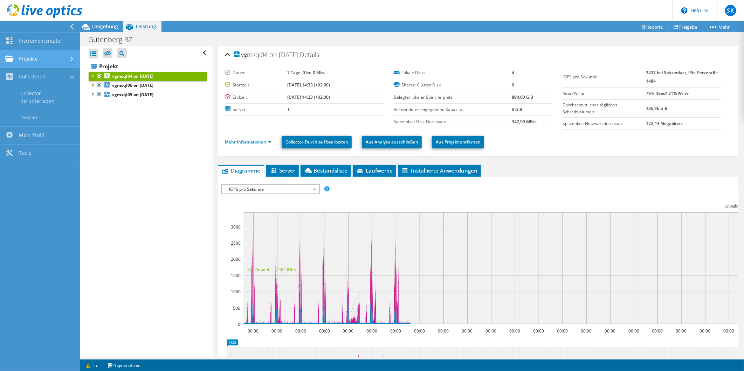
click at [41, 61] on link "Projekte" at bounding box center [40, 59] width 80 height 18
click at [45, 74] on link "Projekte suchen" at bounding box center [40, 77] width 80 height 18
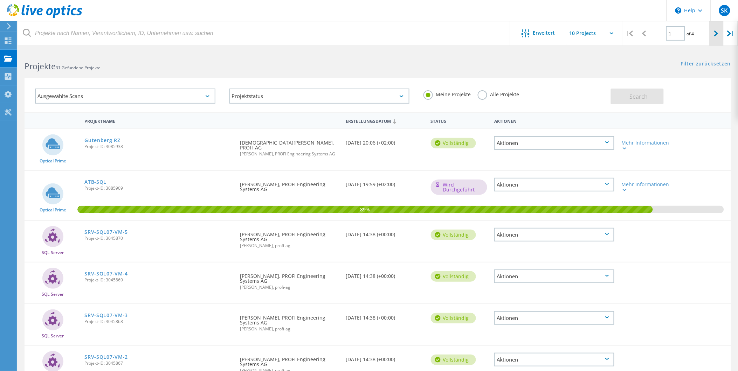
click at [712, 38] on div at bounding box center [716, 33] width 14 height 25
type input "2"
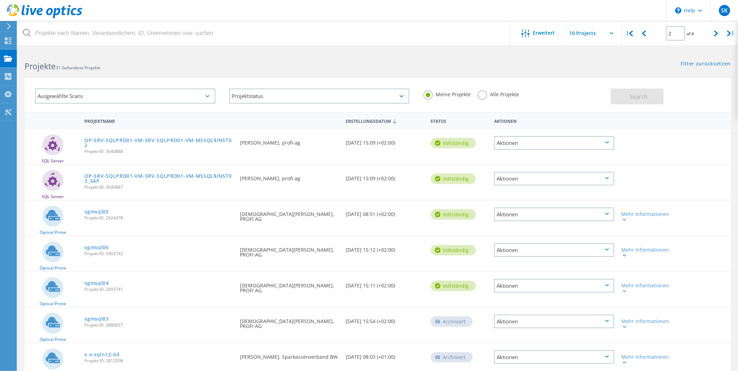
scroll to position [39, 0]
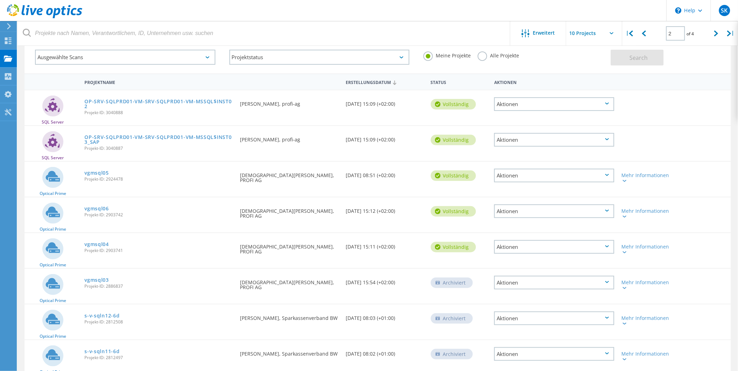
click at [599, 281] on div "Aktionen" at bounding box center [554, 283] width 120 height 14
click at [564, 299] on div "Wiederherstellen" at bounding box center [554, 304] width 119 height 11
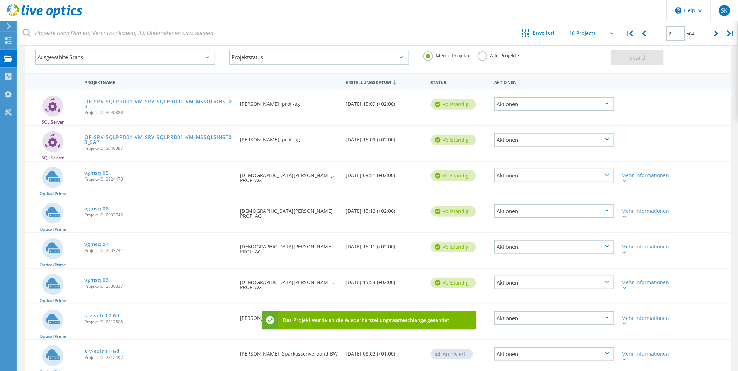
click at [589, 284] on div "Aktionen" at bounding box center [554, 283] width 120 height 14
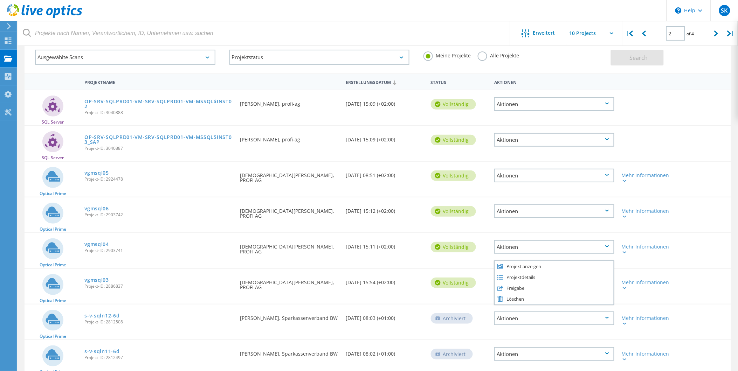
click at [154, 269] on div "vgmsql03 Projekt-ID: 2886837" at bounding box center [158, 282] width 155 height 27
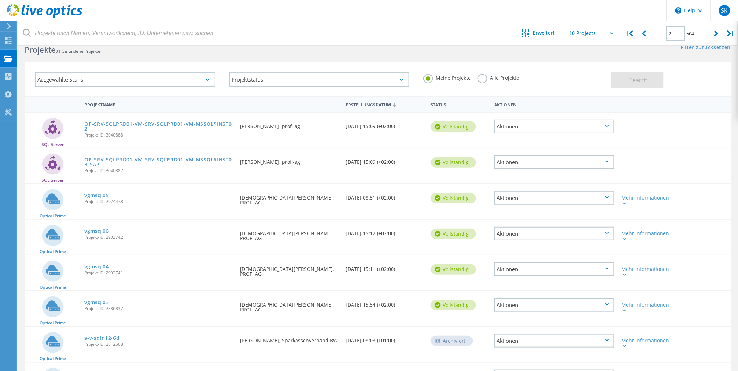
scroll to position [0, 0]
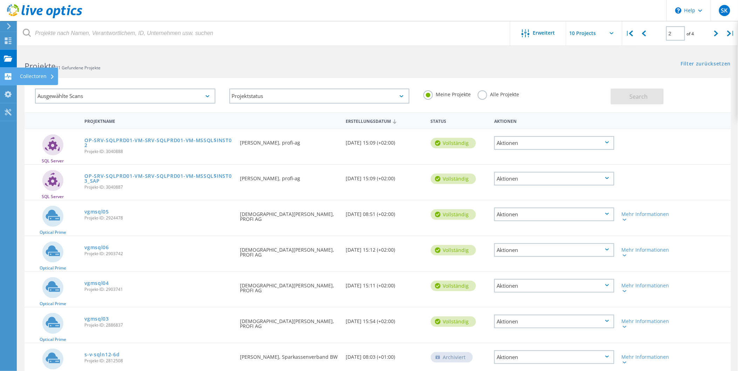
click at [27, 74] on div "Collectoren" at bounding box center [37, 76] width 35 height 5
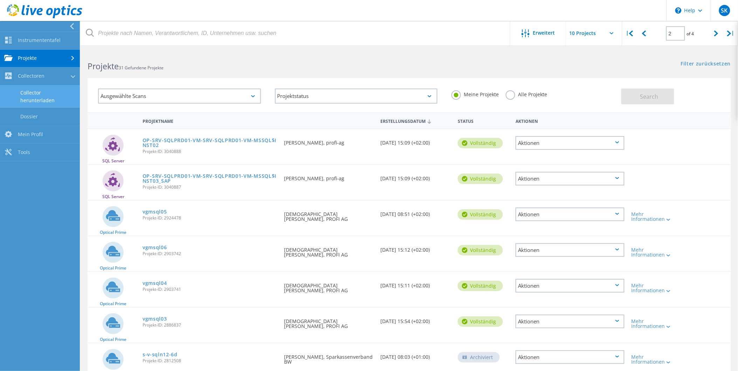
click at [40, 92] on link "Collector herunterladen" at bounding box center [40, 96] width 80 height 22
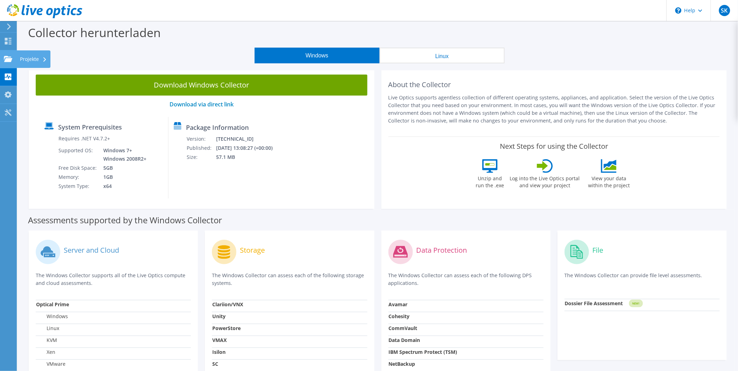
click at [27, 57] on div "Projekte" at bounding box center [33, 59] width 34 height 18
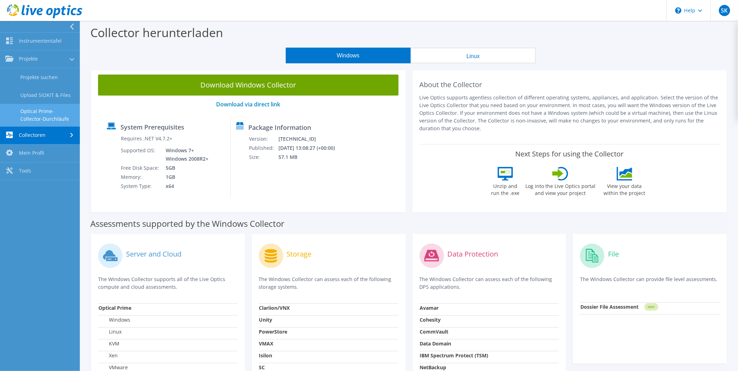
click at [33, 111] on link "Optical Prime-Collector-Durchläufe" at bounding box center [40, 115] width 80 height 22
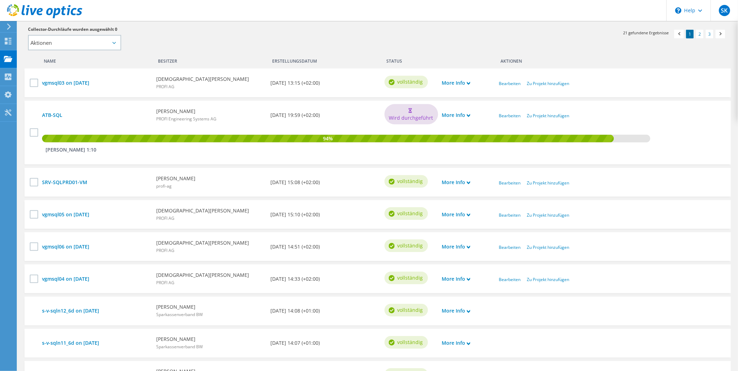
scroll to position [155, 0]
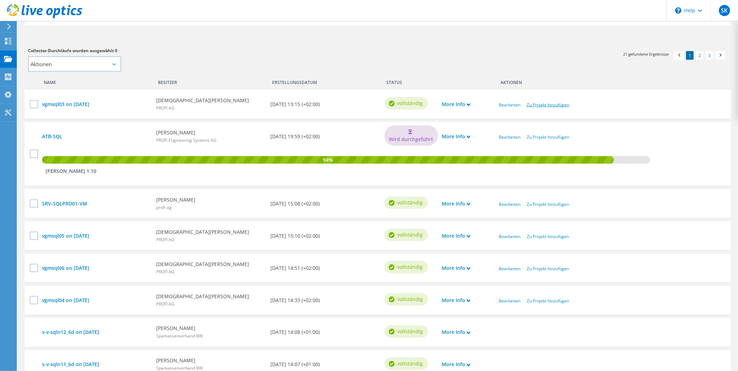
click at [540, 103] on link "Zu Projekt hinzufügen" at bounding box center [548, 105] width 42 height 6
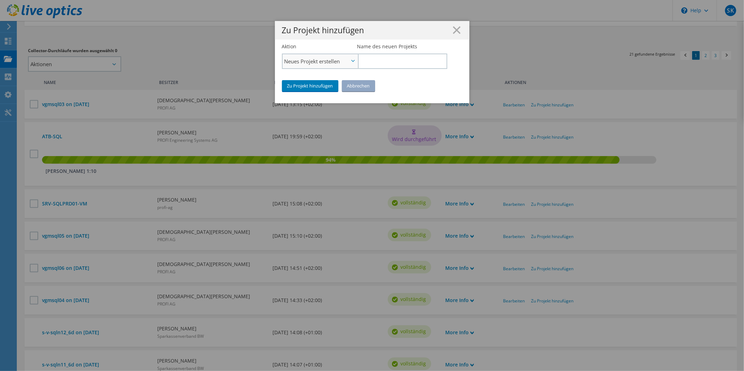
click at [337, 58] on span "Neues Projekt erstellen" at bounding box center [316, 61] width 65 height 8
click at [321, 78] on li "Zu vorhandenem Projekt hinzufügen" at bounding box center [320, 81] width 75 height 8
click at [371, 62] on input "Vorhandenes Projekt auswählen" at bounding box center [402, 61] width 90 height 15
click at [375, 72] on li "Gutenberg RZ" at bounding box center [397, 71] width 81 height 8
type input "Gutenberg RZ"
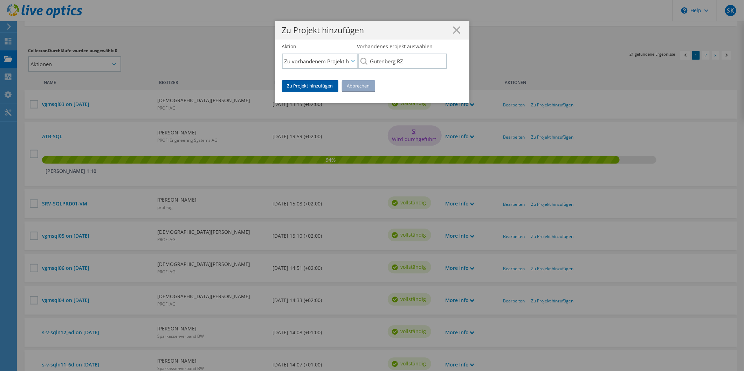
click at [319, 85] on link "Zu Projekt hinzufügen" at bounding box center [310, 85] width 56 height 11
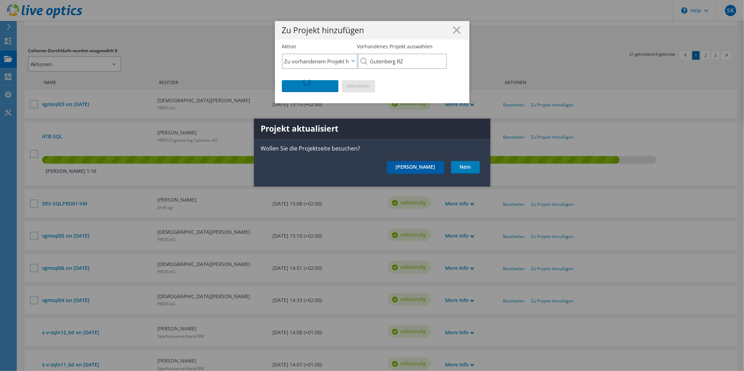
click at [433, 169] on link "Ja" at bounding box center [415, 167] width 57 height 13
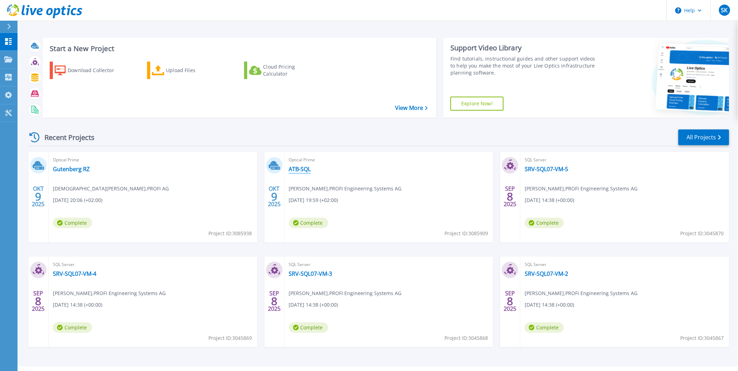
click at [300, 170] on link "ATB-SQL" at bounding box center [300, 169] width 22 height 7
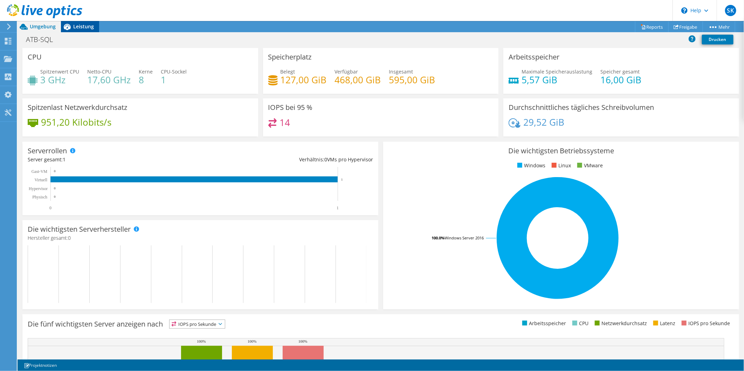
click at [79, 29] on span "Leistung" at bounding box center [83, 26] width 21 height 7
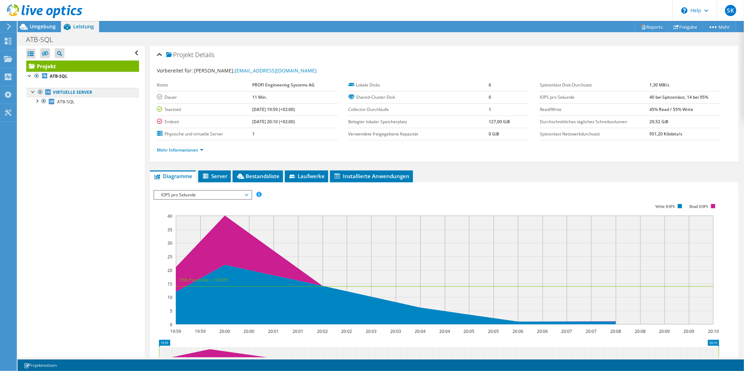
click at [84, 92] on link "Virtuelle Server" at bounding box center [82, 92] width 113 height 9
click at [221, 175] on span "Server" at bounding box center [215, 176] width 26 height 7
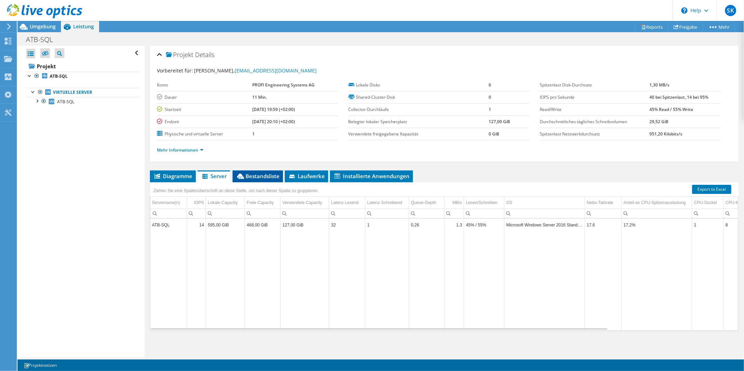
click at [265, 175] on span "Bestandsliste" at bounding box center [257, 176] width 43 height 7
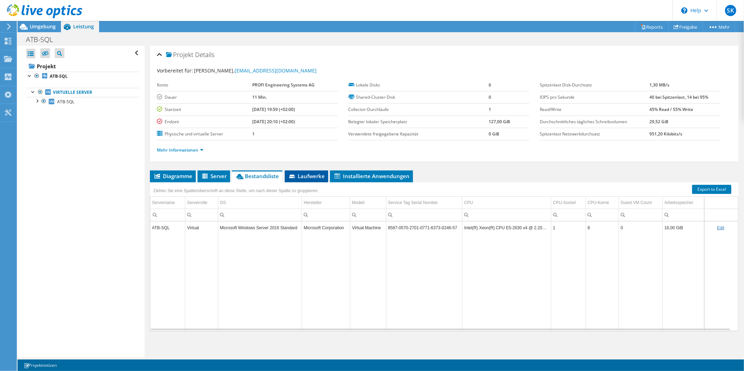
drag, startPoint x: 309, startPoint y: 177, endPoint x: 313, endPoint y: 177, distance: 4.2
click at [309, 177] on span "Laufwerke" at bounding box center [306, 176] width 36 height 7
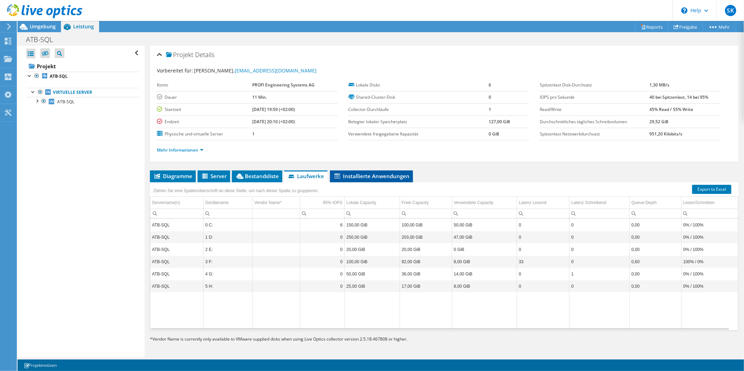
click at [369, 175] on span "Installierte Anwendungen" at bounding box center [371, 176] width 76 height 7
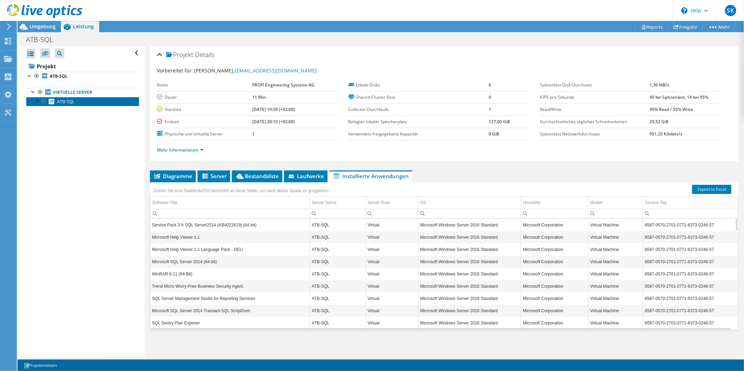
click at [68, 101] on span "ATB-SQL" at bounding box center [65, 102] width 17 height 6
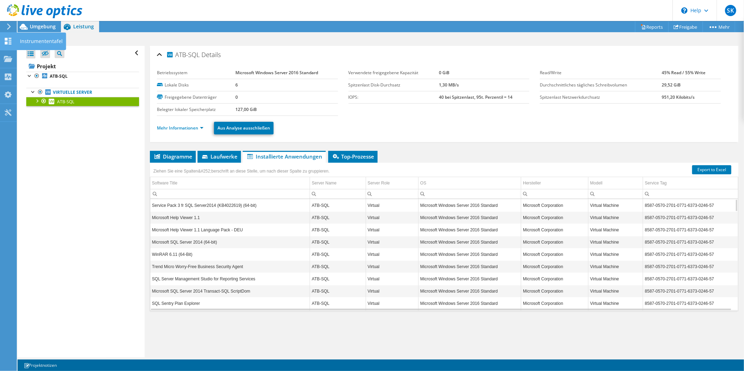
click at [8, 42] on icon at bounding box center [8, 41] width 8 height 7
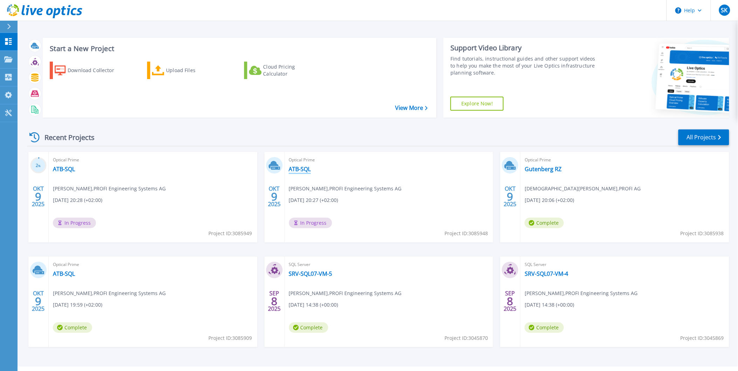
click at [306, 170] on link "ATB-SQL" at bounding box center [300, 169] width 22 height 7
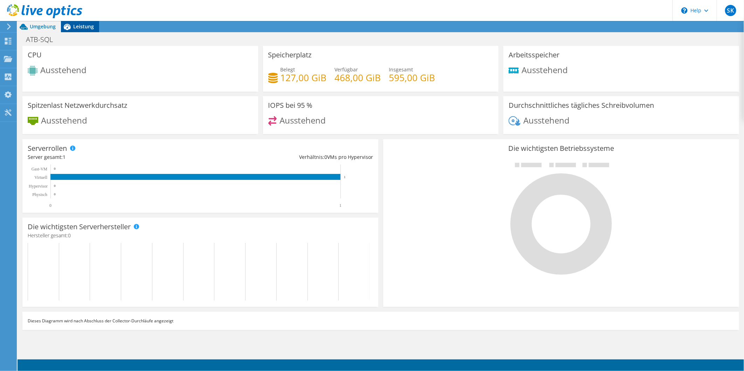
click at [77, 28] on span "Leistung" at bounding box center [83, 26] width 21 height 7
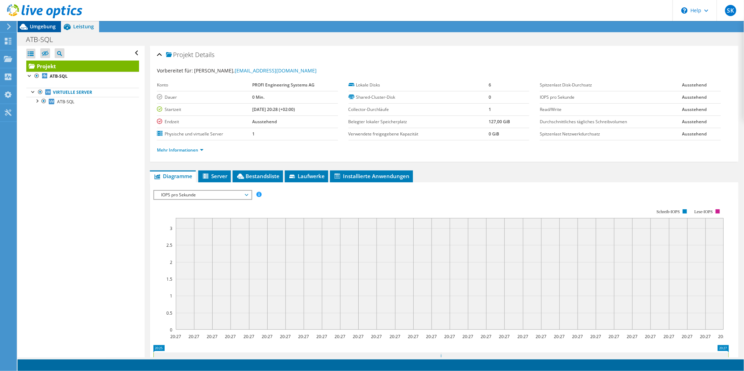
click at [43, 27] on span "Umgebung" at bounding box center [43, 26] width 26 height 7
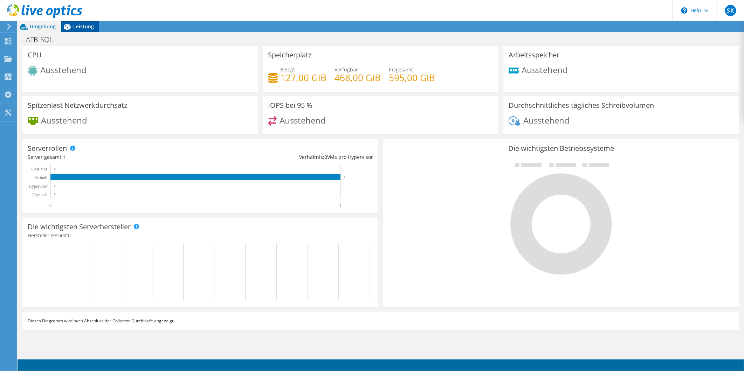
click at [84, 32] on div "ATB-SQL Drucken" at bounding box center [381, 39] width 726 height 14
click at [86, 29] on span "Leistung" at bounding box center [83, 26] width 21 height 7
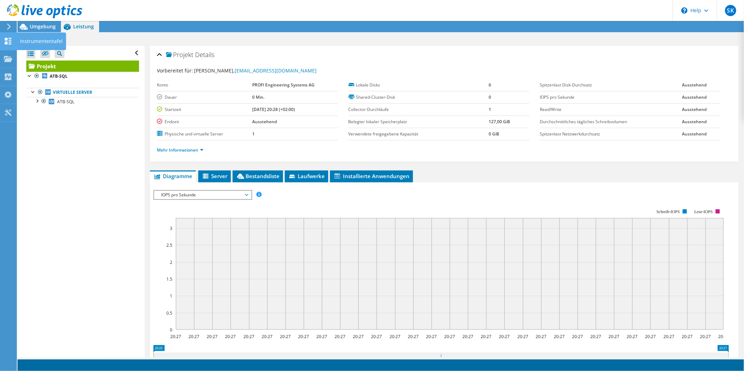
click at [29, 40] on div "Instrumententafel" at bounding box center [41, 42] width 50 height 18
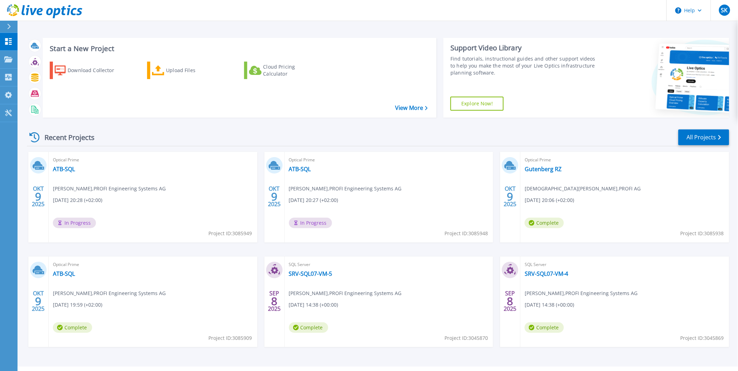
click at [99, 191] on span "Stevan Kopcanski , PROFI Engineering Systems AG" at bounding box center [109, 189] width 113 height 8
click at [61, 160] on span "Optical Prime" at bounding box center [153, 160] width 200 height 8
click at [65, 168] on link "ATB-SQL" at bounding box center [64, 169] width 22 height 7
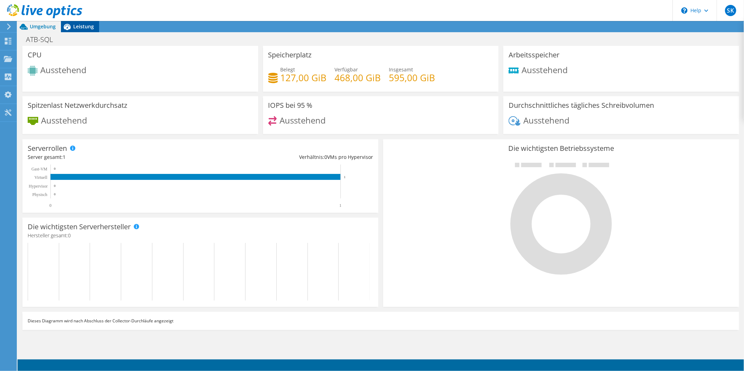
click at [88, 27] on span "Leistung" at bounding box center [83, 26] width 21 height 7
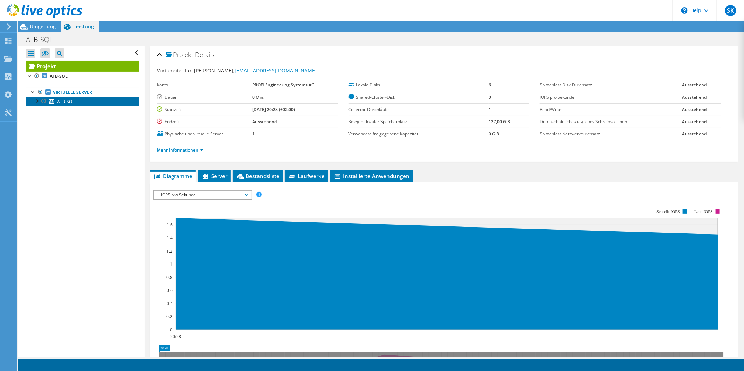
click at [62, 99] on span "ATB-SQL" at bounding box center [65, 102] width 17 height 6
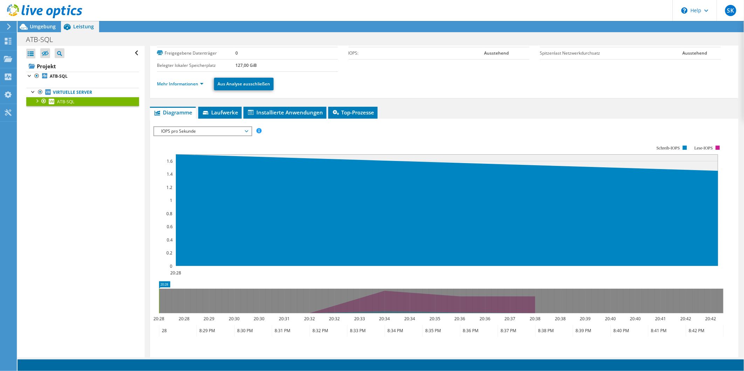
scroll to position [104, 0]
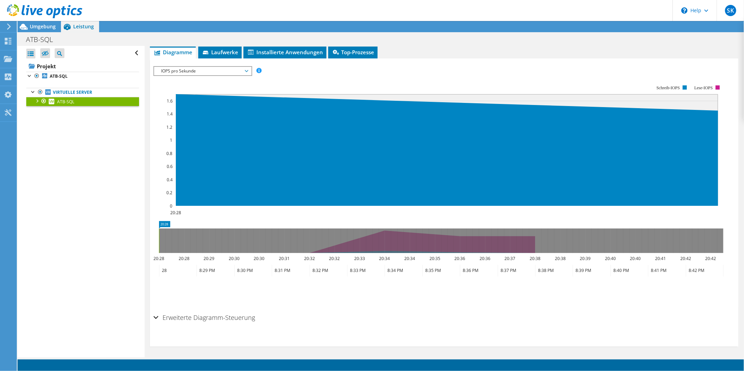
click at [156, 314] on div "Erweiterte Diagramm-Steuerung" at bounding box center [443, 318] width 581 height 15
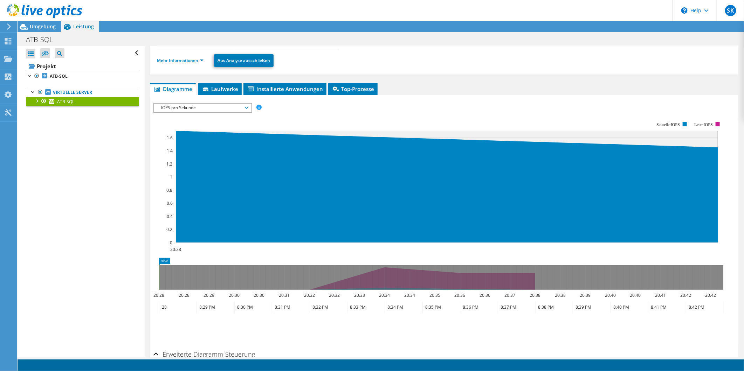
scroll to position [0, 0]
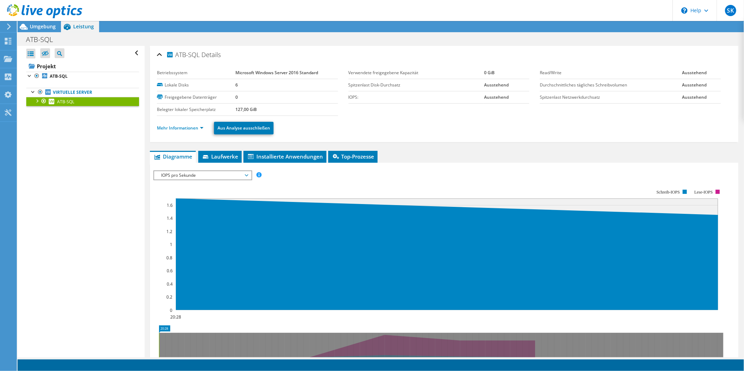
click at [60, 82] on ul "Virtuelle Server ATB-SQL 0 C: 1 D:" at bounding box center [82, 97] width 113 height 32
click at [61, 77] on b "ATB-SQL" at bounding box center [59, 76] width 18 height 6
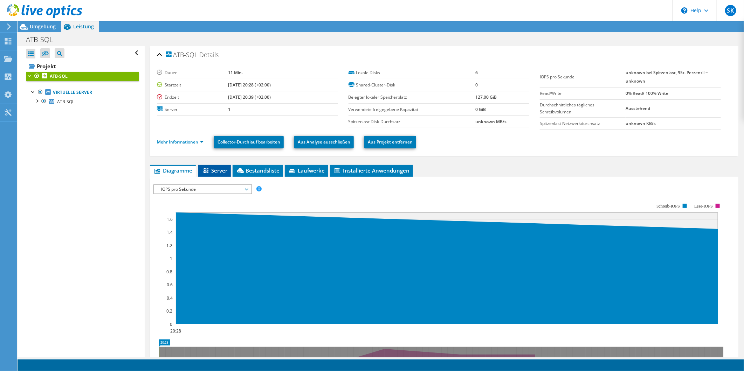
click at [217, 167] on span "Server" at bounding box center [215, 170] width 26 height 7
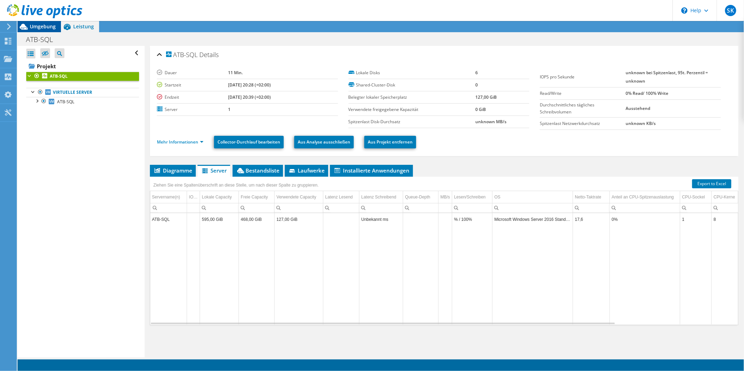
click at [48, 29] on span "Umgebung" at bounding box center [43, 26] width 26 height 7
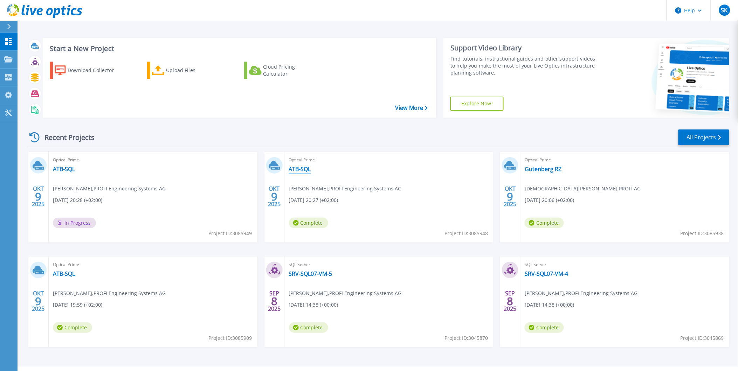
click at [304, 169] on link "ATB-SQL" at bounding box center [300, 169] width 22 height 7
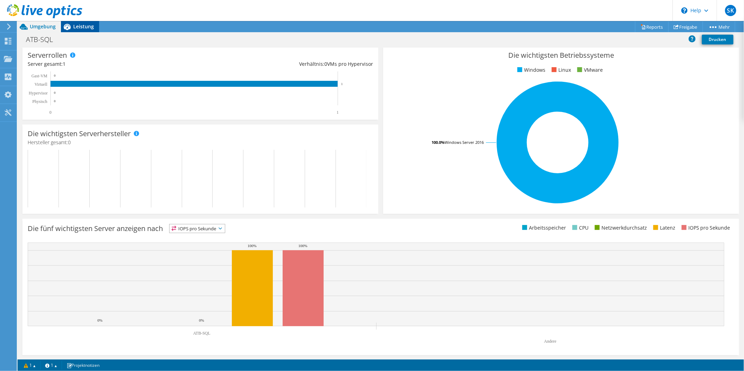
click at [89, 28] on span "Leistung" at bounding box center [83, 26] width 21 height 7
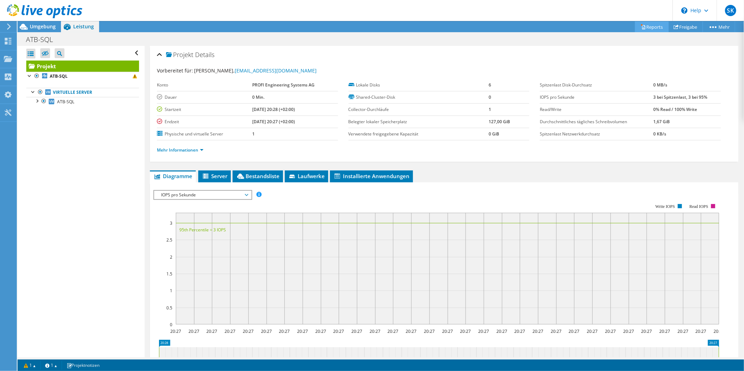
click at [650, 27] on link "Reports" at bounding box center [652, 26] width 34 height 11
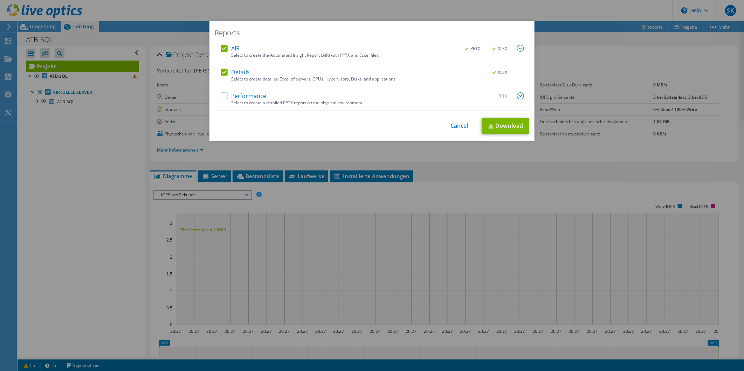
click at [222, 72] on label "Details" at bounding box center [235, 72] width 29 height 7
click at [0, 0] on input "Details" at bounding box center [0, 0] width 0 height 0
click at [221, 48] on label "AIR" at bounding box center [230, 48] width 19 height 7
click at [0, 0] on input "AIR" at bounding box center [0, 0] width 0 height 0
click at [242, 95] on label "Performance" at bounding box center [244, 95] width 46 height 7
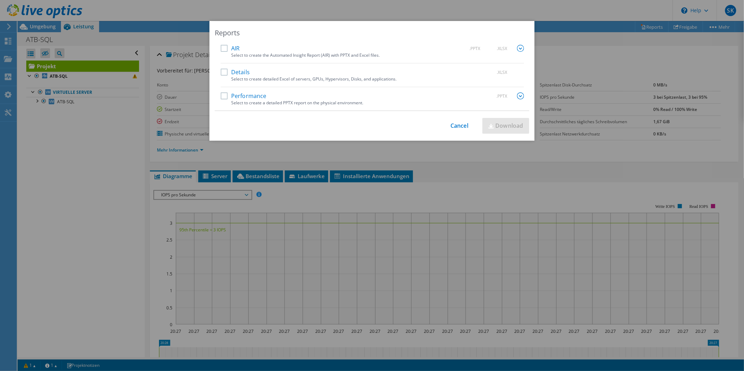
click at [0, 0] on input "Performance" at bounding box center [0, 0] width 0 height 0
click at [517, 96] on img at bounding box center [520, 95] width 7 height 7
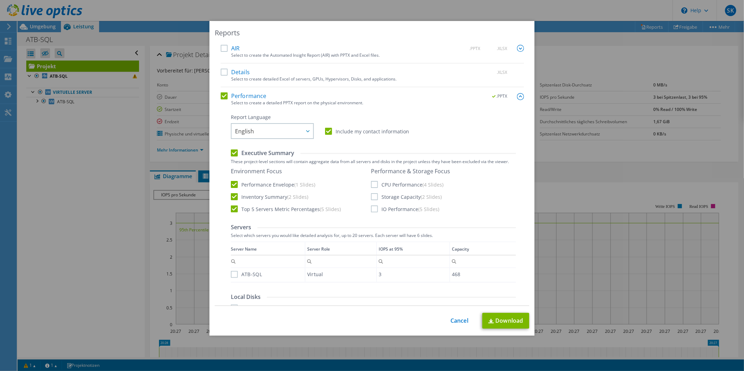
click at [371, 181] on label "CPU Performance (4 Slides)" at bounding box center [407, 184] width 72 height 7
click at [0, 0] on input "CPU Performance (4 Slides)" at bounding box center [0, 0] width 0 height 0
click at [371, 196] on label "Storage Capacity (2 Slides)" at bounding box center [406, 196] width 71 height 7
click at [0, 0] on input "Storage Capacity (2 Slides)" at bounding box center [0, 0] width 0 height 0
click at [373, 209] on label "IO Performance (5 Slides)" at bounding box center [405, 208] width 68 height 7
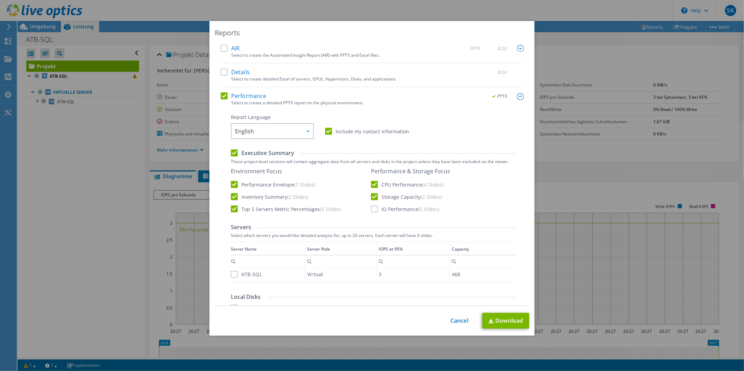
click at [0, 0] on input "IO Performance (5 Slides)" at bounding box center [0, 0] width 0 height 0
click at [513, 322] on link "Download" at bounding box center [505, 321] width 47 height 16
click at [452, 320] on link "Cancel" at bounding box center [459, 321] width 18 height 7
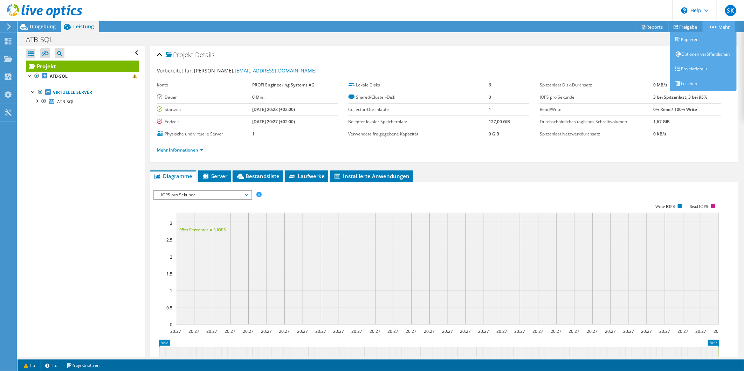
click at [716, 24] on link "Mehr" at bounding box center [718, 26] width 33 height 11
click at [681, 90] on link "Löschen" at bounding box center [703, 83] width 67 height 15
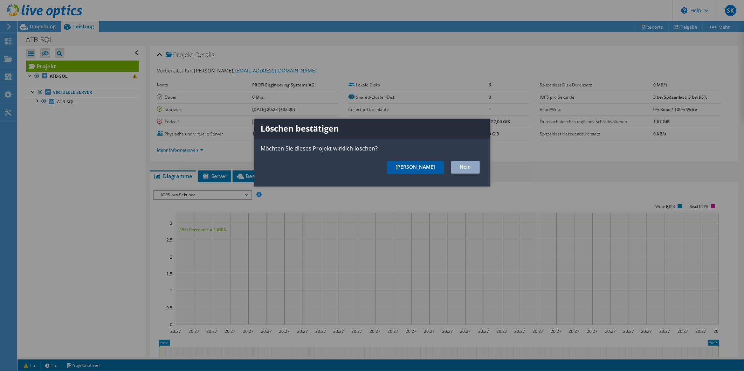
click at [437, 166] on link "Ja" at bounding box center [415, 167] width 57 height 13
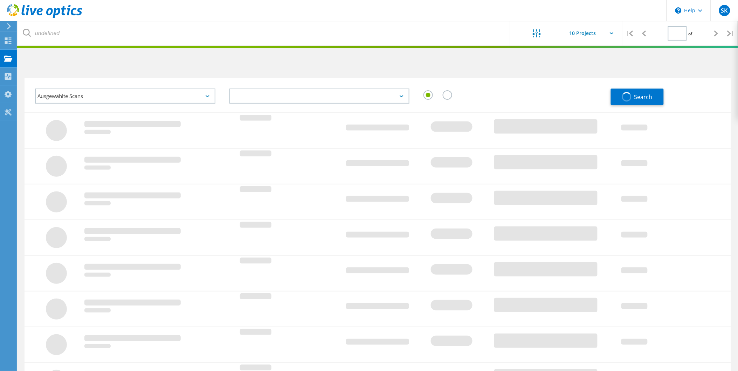
type input "1"
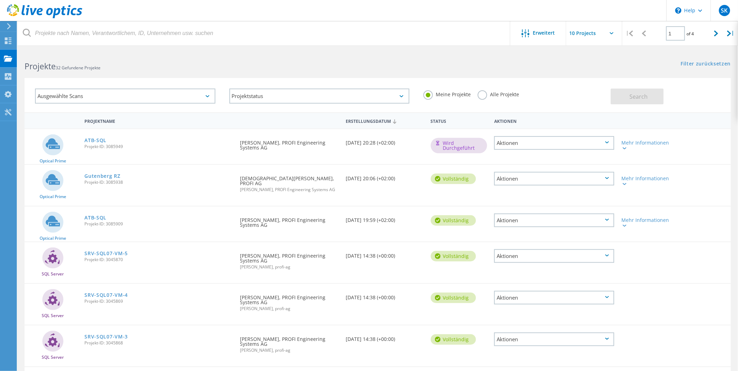
click at [517, 144] on div "Aktionen" at bounding box center [554, 143] width 120 height 14
click at [513, 158] on div "Löschen" at bounding box center [554, 159] width 119 height 11
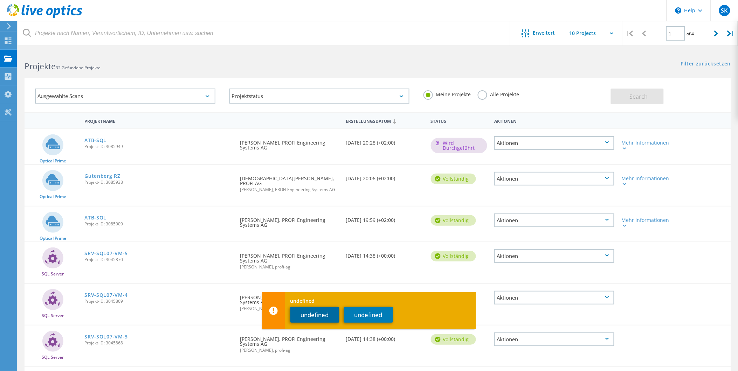
click at [328, 313] on button "undefined" at bounding box center [314, 315] width 49 height 16
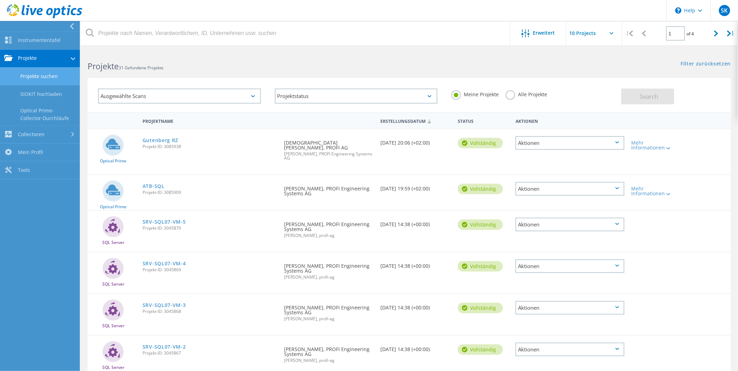
click at [42, 74] on link "Projekte suchen" at bounding box center [40, 77] width 80 height 18
click at [47, 36] on link "Instrumententafel" at bounding box center [40, 41] width 80 height 18
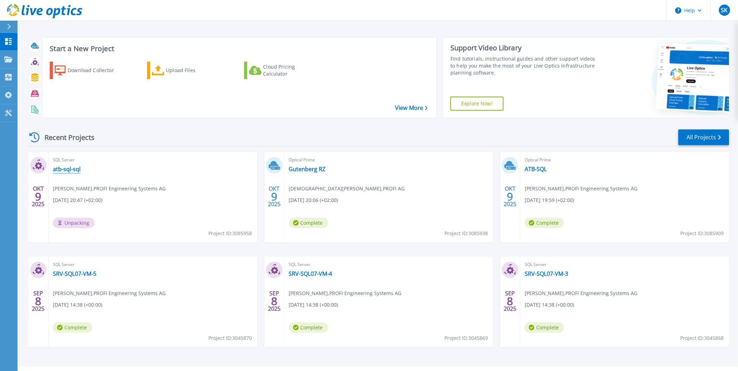
click at [69, 169] on link "atb-sql-sql" at bounding box center [67, 169] width 28 height 7
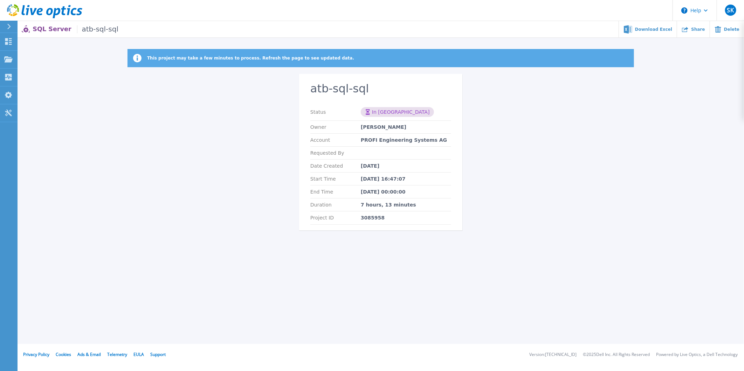
click at [136, 128] on div "This project may take a few minutes to process. Refresh the page to see updated…" at bounding box center [381, 144] width 726 height 190
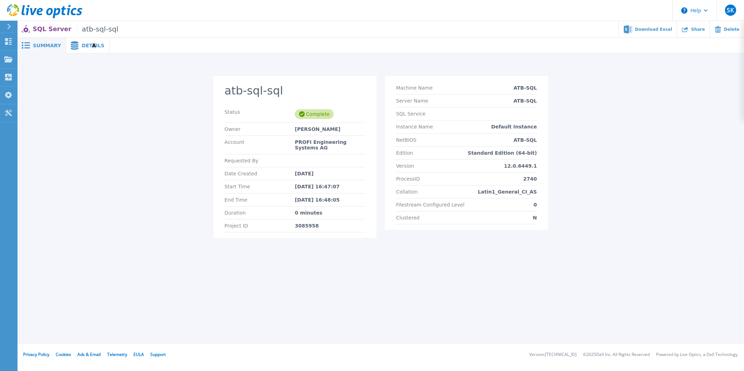
click at [88, 44] on span "Details" at bounding box center [93, 45] width 23 height 5
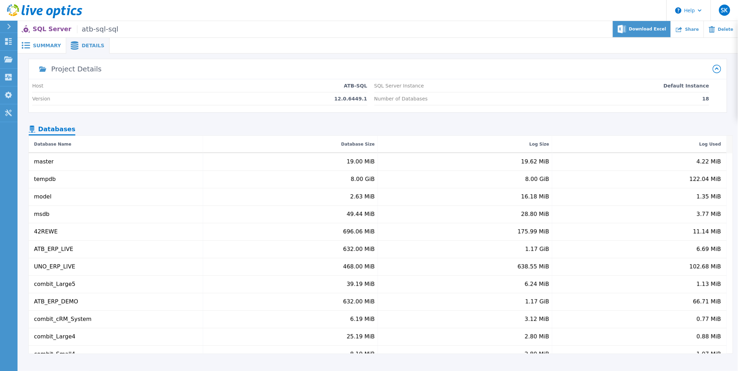
click at [646, 28] on span "Download Excel" at bounding box center [647, 29] width 37 height 4
click at [532, 35] on ul "Download Excel Share Delete" at bounding box center [427, 29] width 619 height 16
click at [49, 46] on span "Summary" at bounding box center [47, 45] width 28 height 5
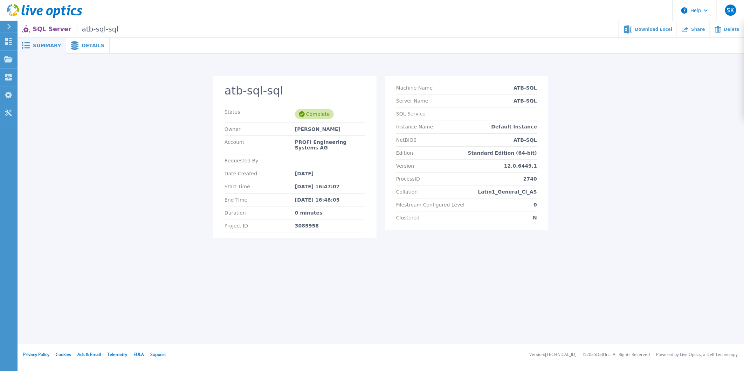
click at [84, 49] on div "Details" at bounding box center [87, 46] width 43 height 16
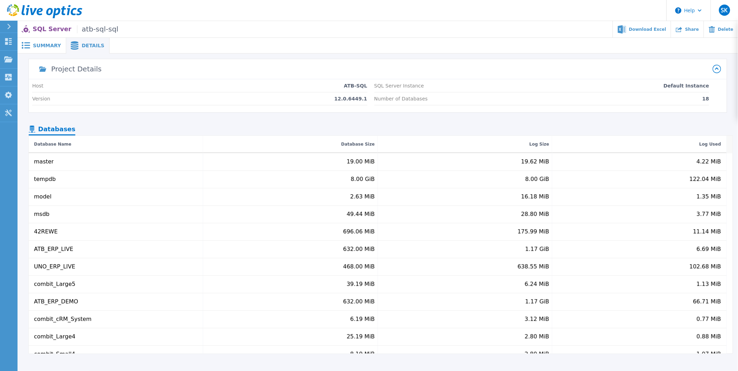
click at [69, 133] on div "Databases" at bounding box center [52, 130] width 47 height 12
click at [88, 131] on nav "Databases" at bounding box center [378, 130] width 698 height 12
click at [45, 47] on span "Summary" at bounding box center [47, 45] width 28 height 5
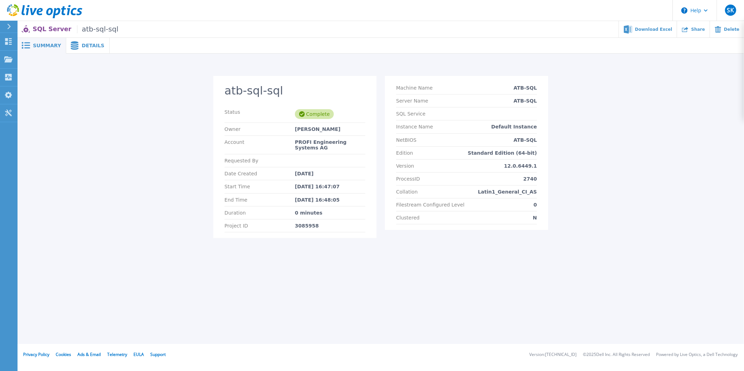
click at [76, 42] on span at bounding box center [73, 45] width 15 height 8
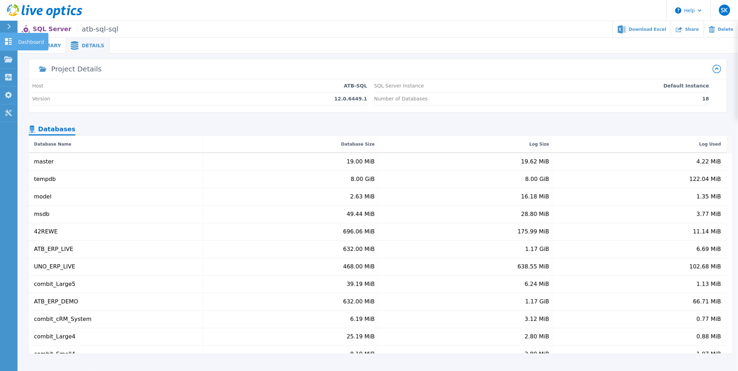
click at [9, 44] on icon at bounding box center [8, 41] width 7 height 7
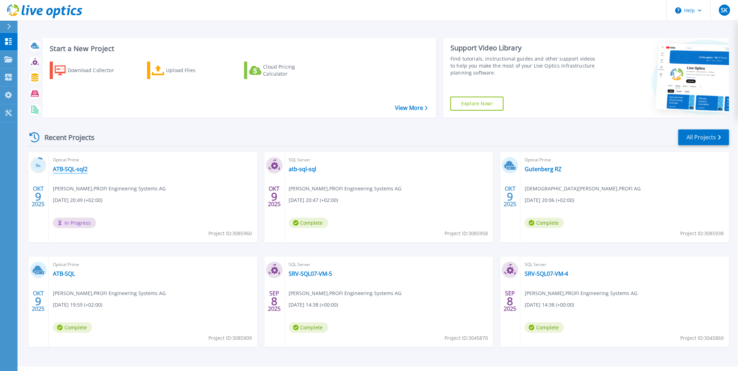
click at [81, 170] on link "ATB-SQL-sql2" at bounding box center [70, 169] width 35 height 7
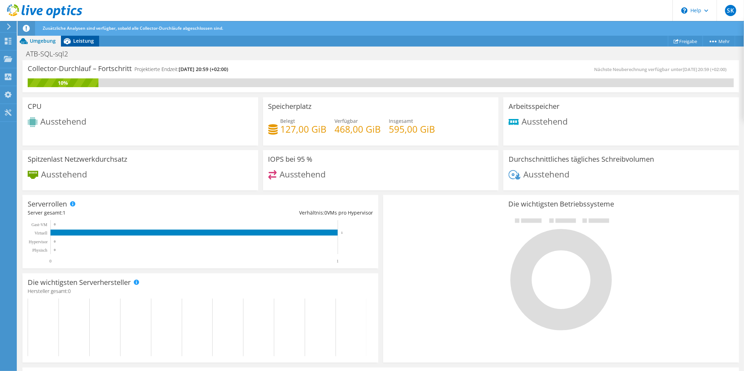
click at [85, 40] on span "Leistung" at bounding box center [83, 40] width 21 height 7
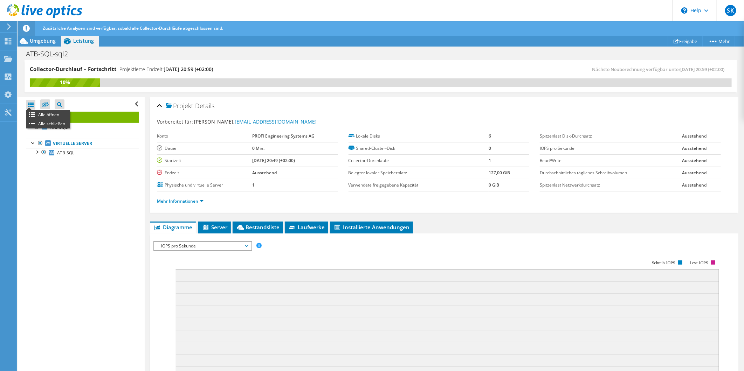
click at [30, 103] on div at bounding box center [30, 105] width 9 height 10
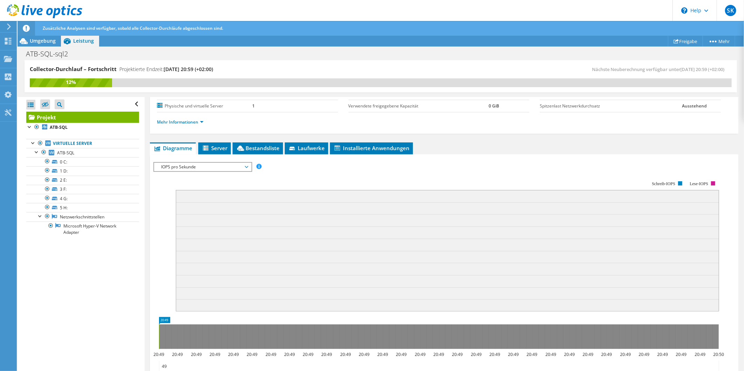
scroll to position [160, 0]
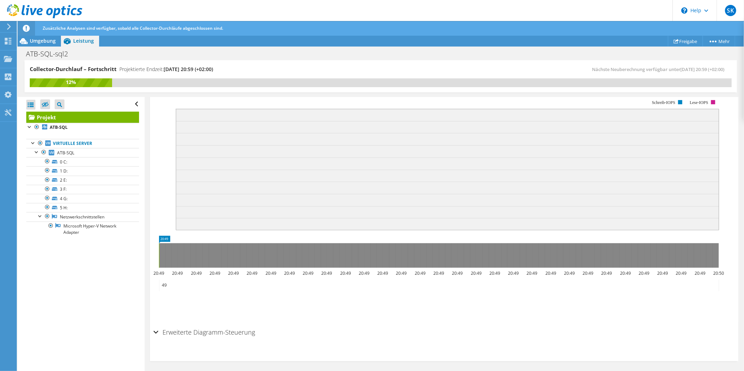
click at [164, 330] on h2 "Erweiterte Diagramm-Steuerung" at bounding box center [204, 332] width 102 height 14
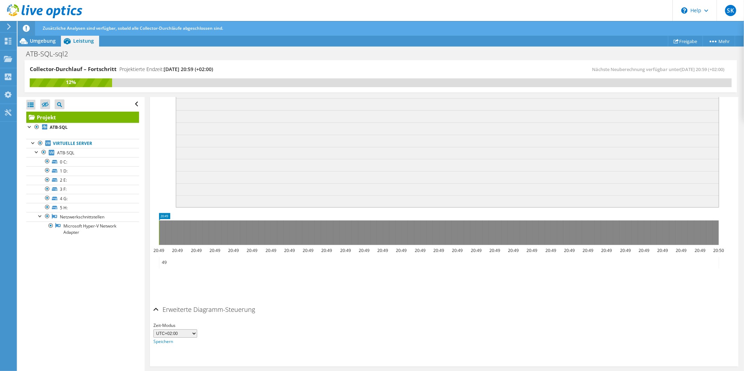
scroll to position [186, 0]
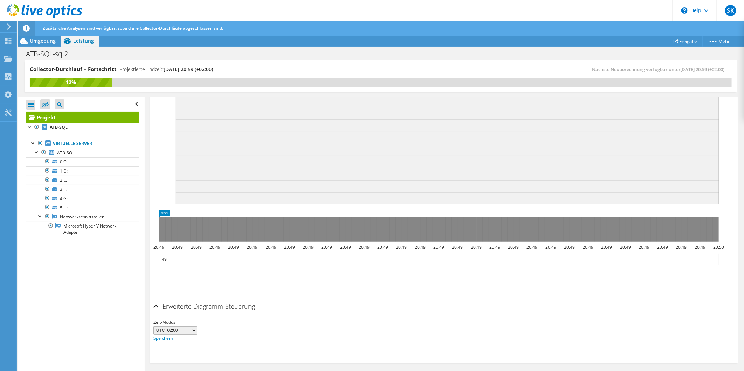
click at [194, 328] on select "UTC-12:00 UTC-11:00 UTC-10:00 UTC-09:30 UTC-09:00 UTC-08:00 UTC-07:00 UTC-06:00…" at bounding box center [175, 330] width 44 height 8
click at [327, 307] on div "Erweiterte Diagramm-Steuerung" at bounding box center [443, 306] width 581 height 15
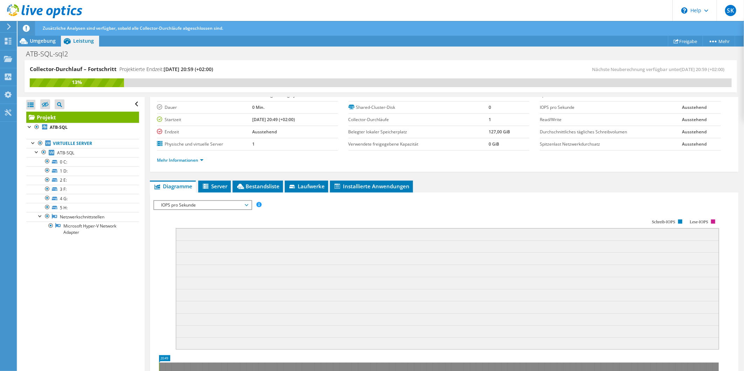
scroll to position [0, 0]
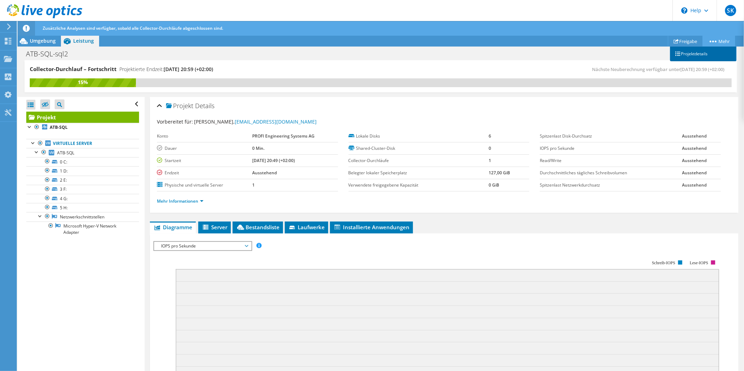
click at [711, 53] on link "Projektdetails" at bounding box center [703, 54] width 67 height 15
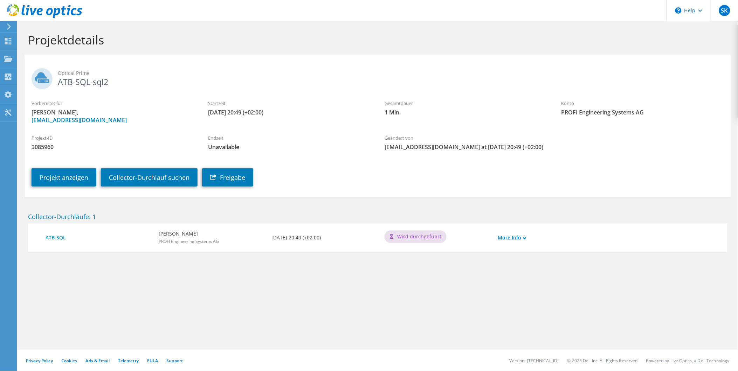
click at [513, 238] on link "More Info" at bounding box center [511, 238] width 29 height 8
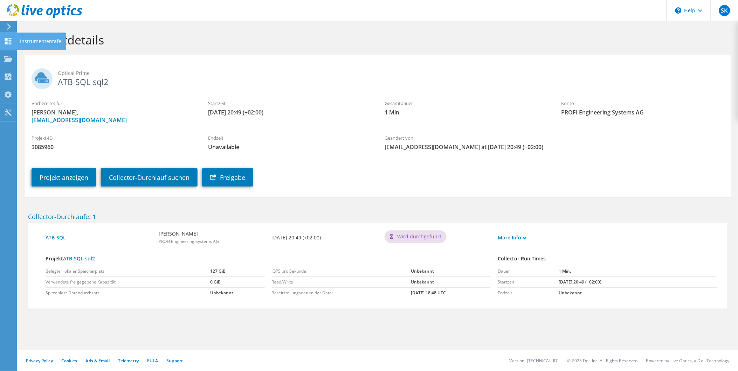
click at [11, 39] on icon at bounding box center [8, 41] width 8 height 7
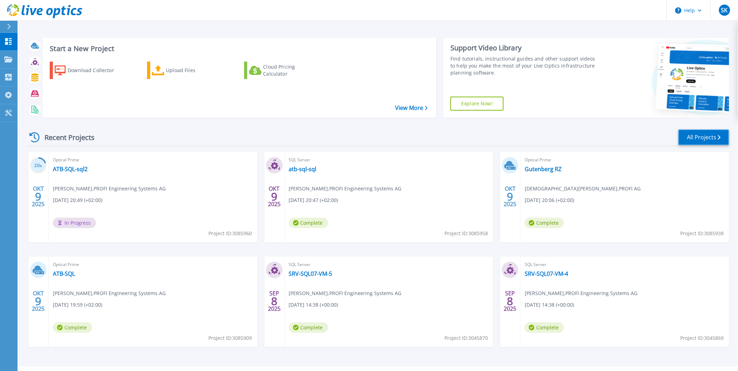
click at [700, 138] on link "All Projects" at bounding box center [703, 138] width 51 height 16
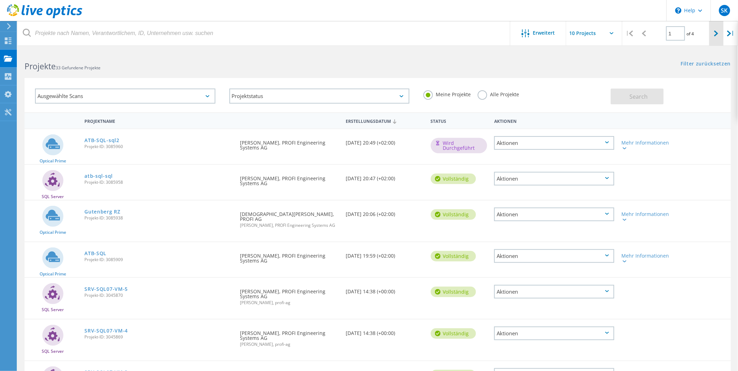
click at [718, 29] on div at bounding box center [716, 33] width 14 height 25
type input "2"
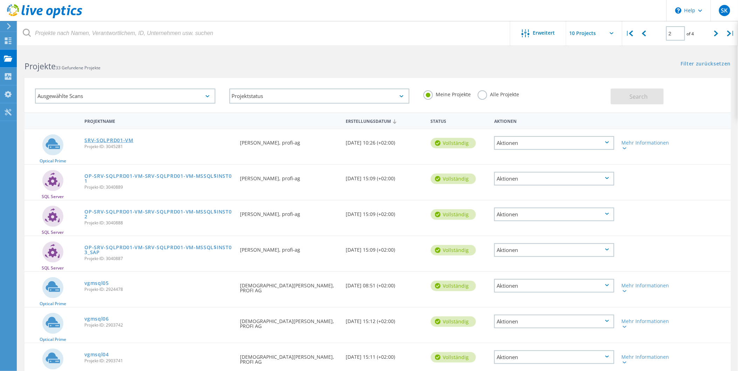
click at [127, 139] on link "SRV-SQLPRD01-VM" at bounding box center [108, 140] width 49 height 5
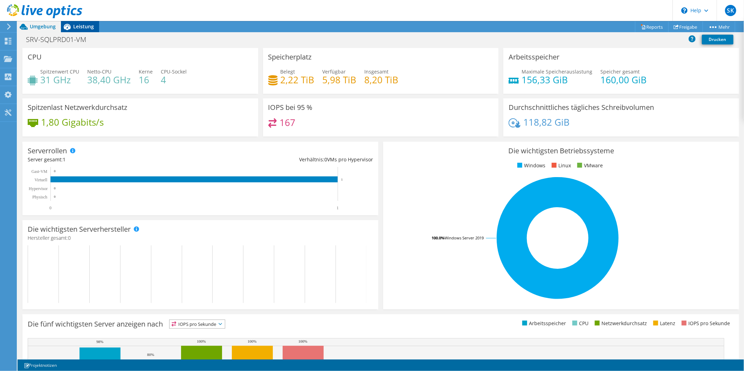
click at [76, 27] on span "Leistung" at bounding box center [83, 26] width 21 height 7
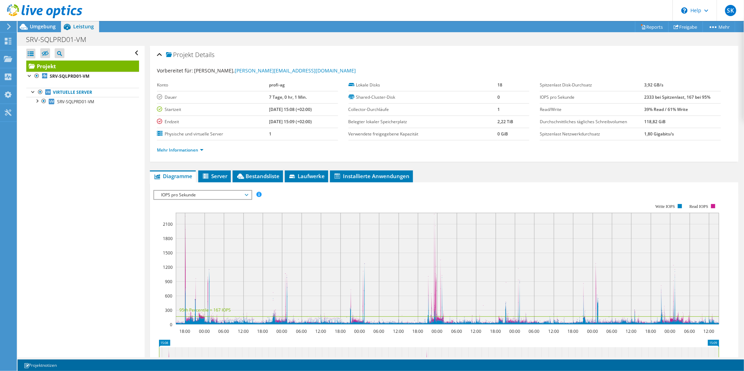
click at [209, 194] on span "IOPS pro Sekunde" at bounding box center [203, 195] width 90 height 8
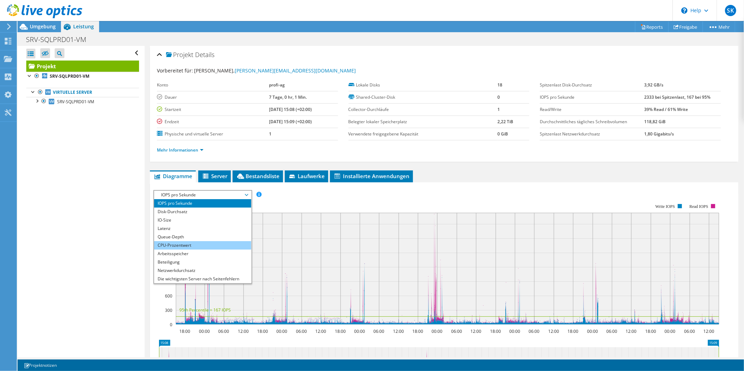
click at [181, 244] on li "CPU-Prozentwert" at bounding box center [202, 245] width 97 height 8
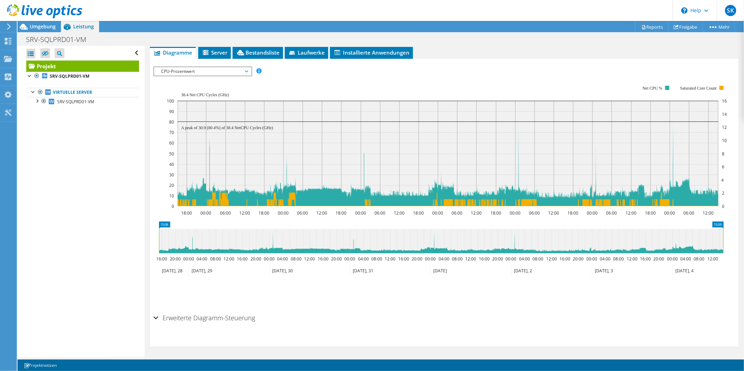
scroll to position [7, 0]
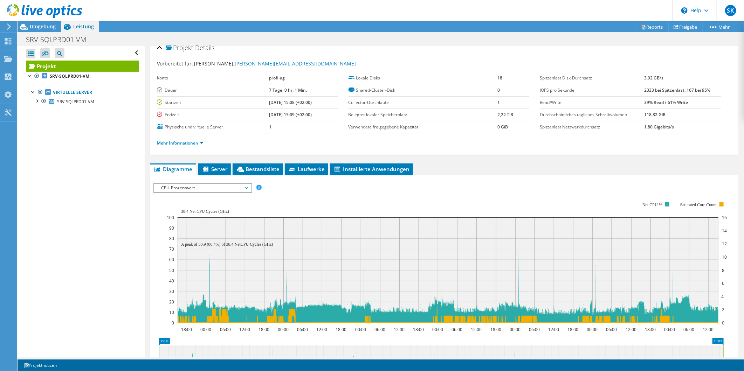
click at [208, 187] on span "CPU-Prozentwert" at bounding box center [203, 188] width 90 height 8
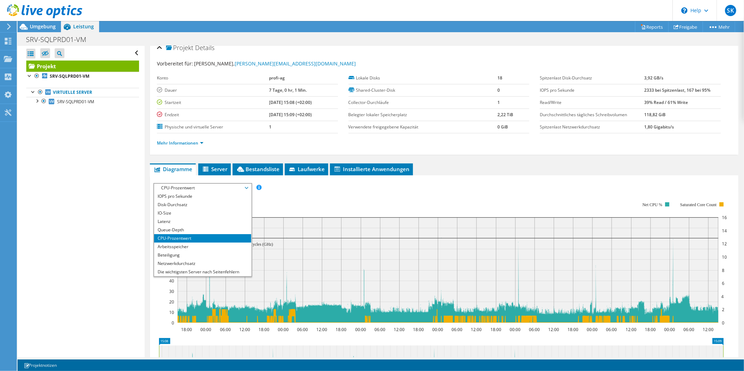
scroll to position [25, 0]
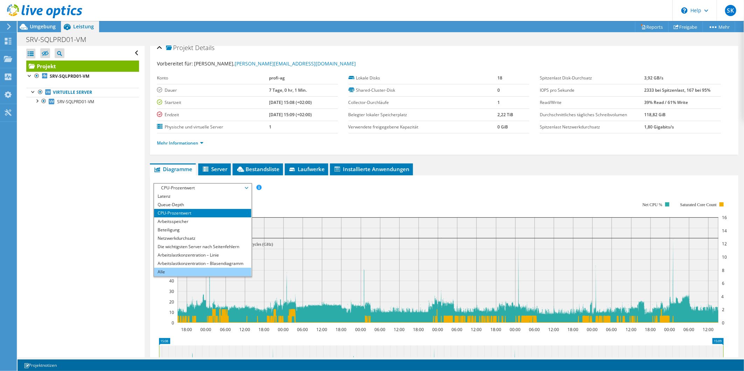
click at [190, 269] on li "Alle" at bounding box center [202, 272] width 97 height 8
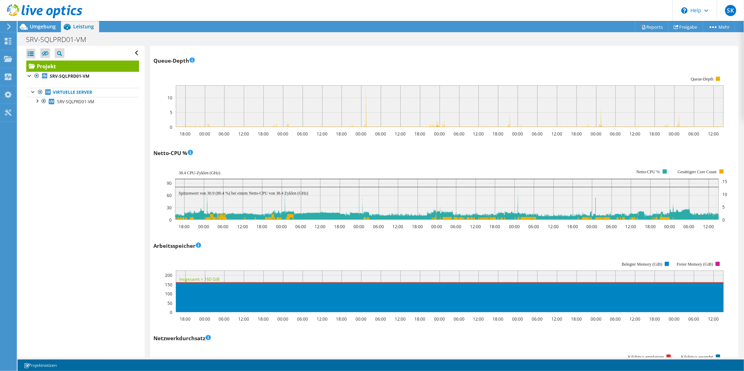
scroll to position [513, 0]
